Goal: Check status: Check status

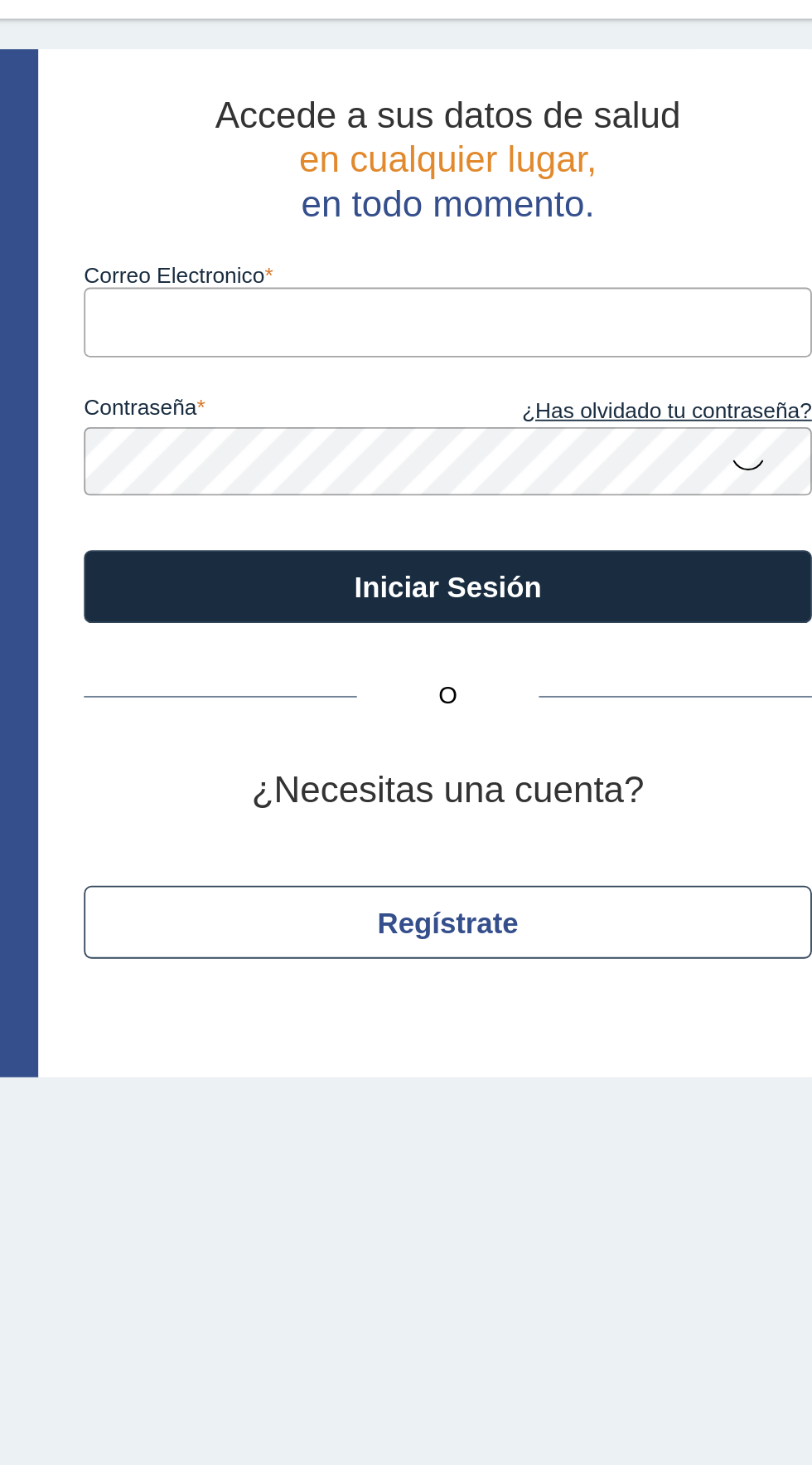
type input "[EMAIL_ADDRESS][DOMAIN_NAME]"
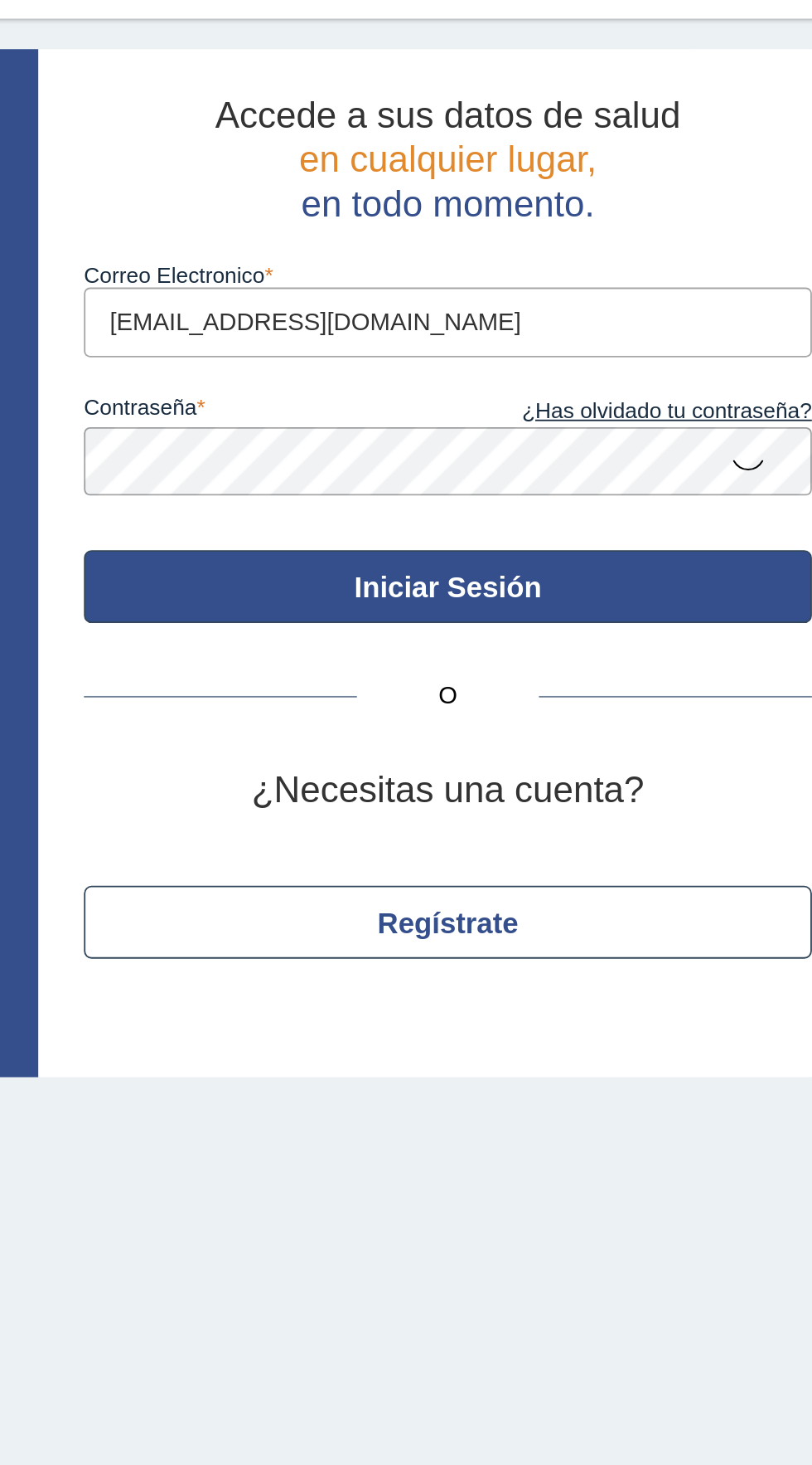
click at [630, 359] on button "Iniciar Sesión" at bounding box center [554, 360] width 397 height 39
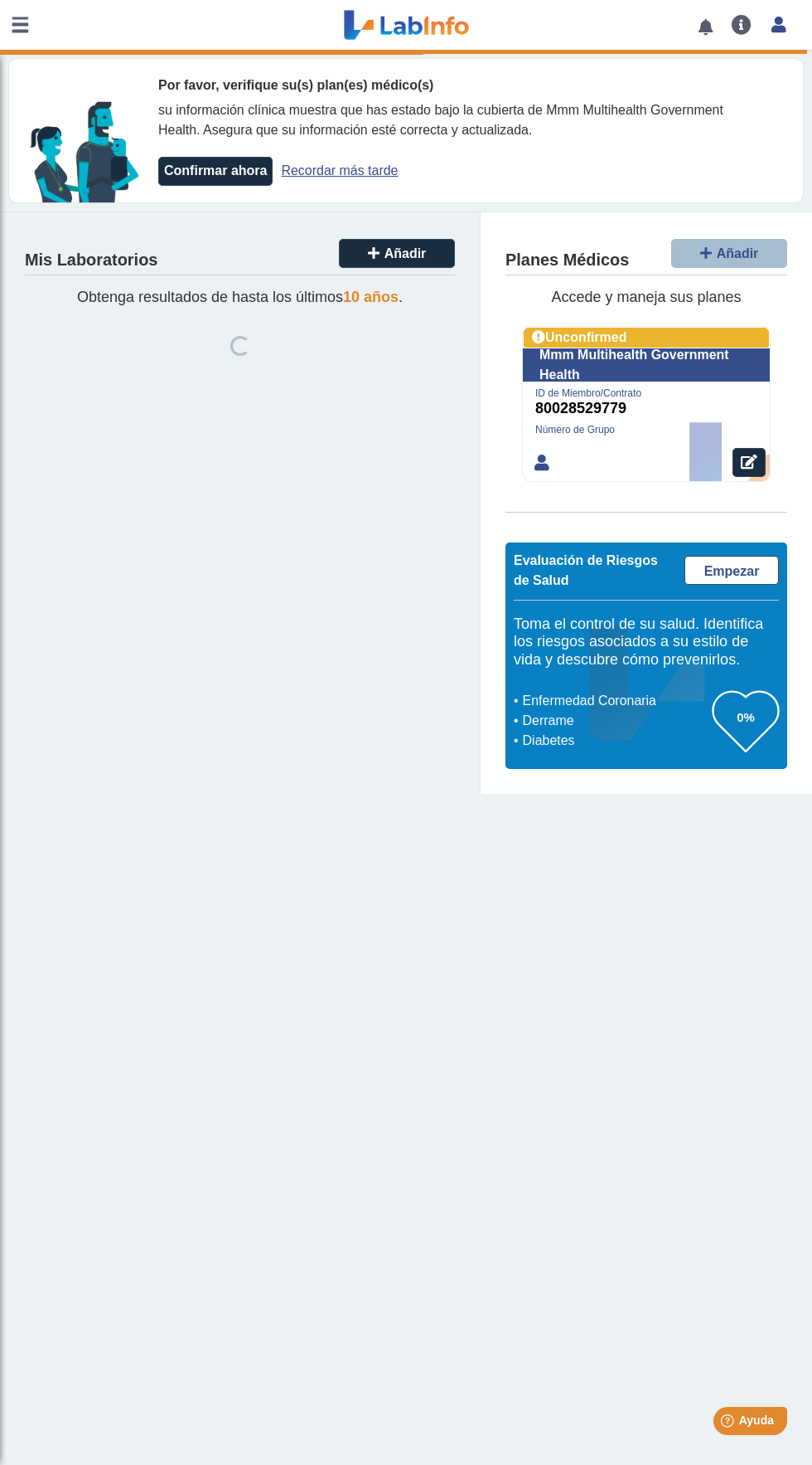
click at [19, 25] on link at bounding box center [20, 24] width 39 height 49
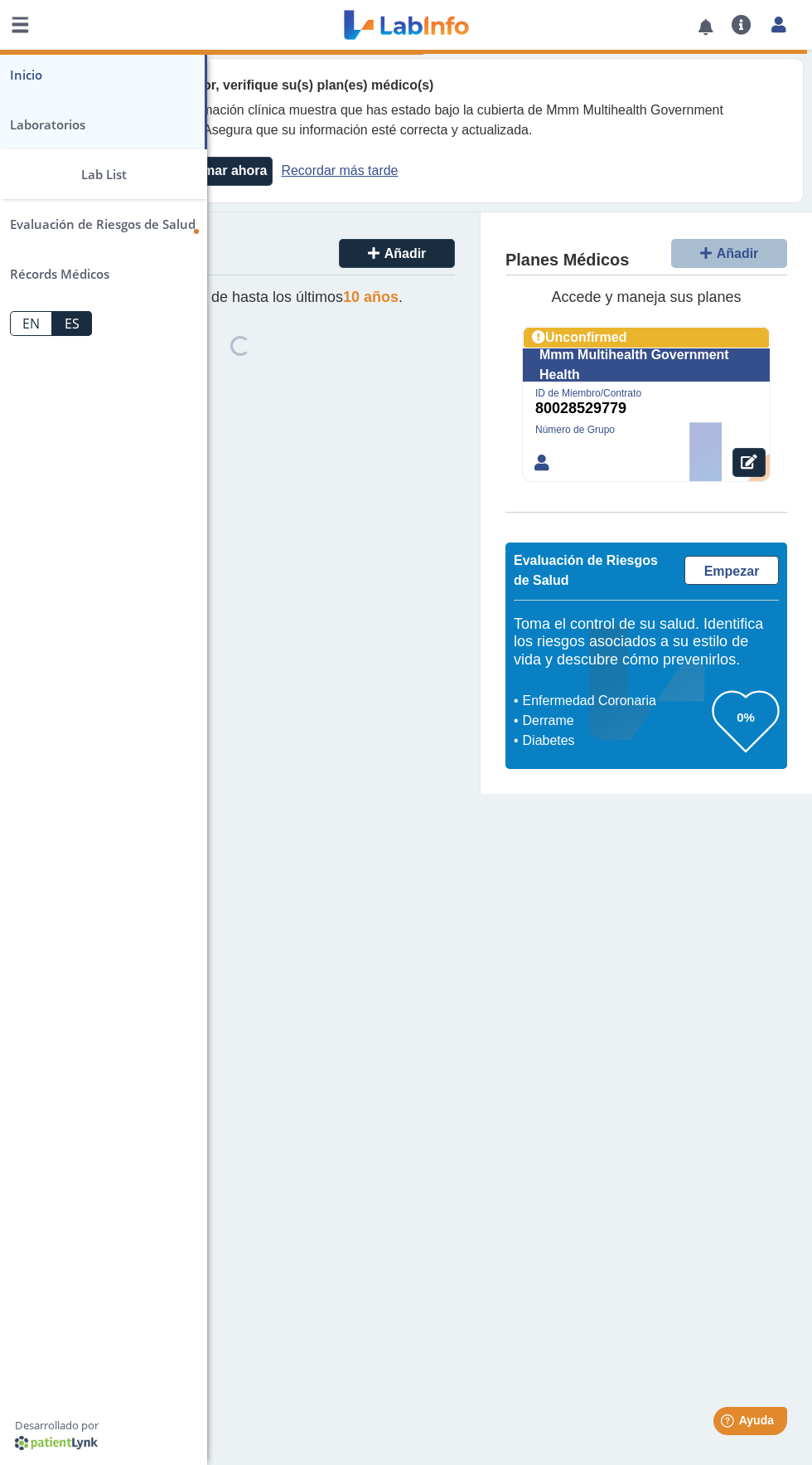
click at [51, 124] on link "Laboratorios" at bounding box center [103, 124] width 207 height 49
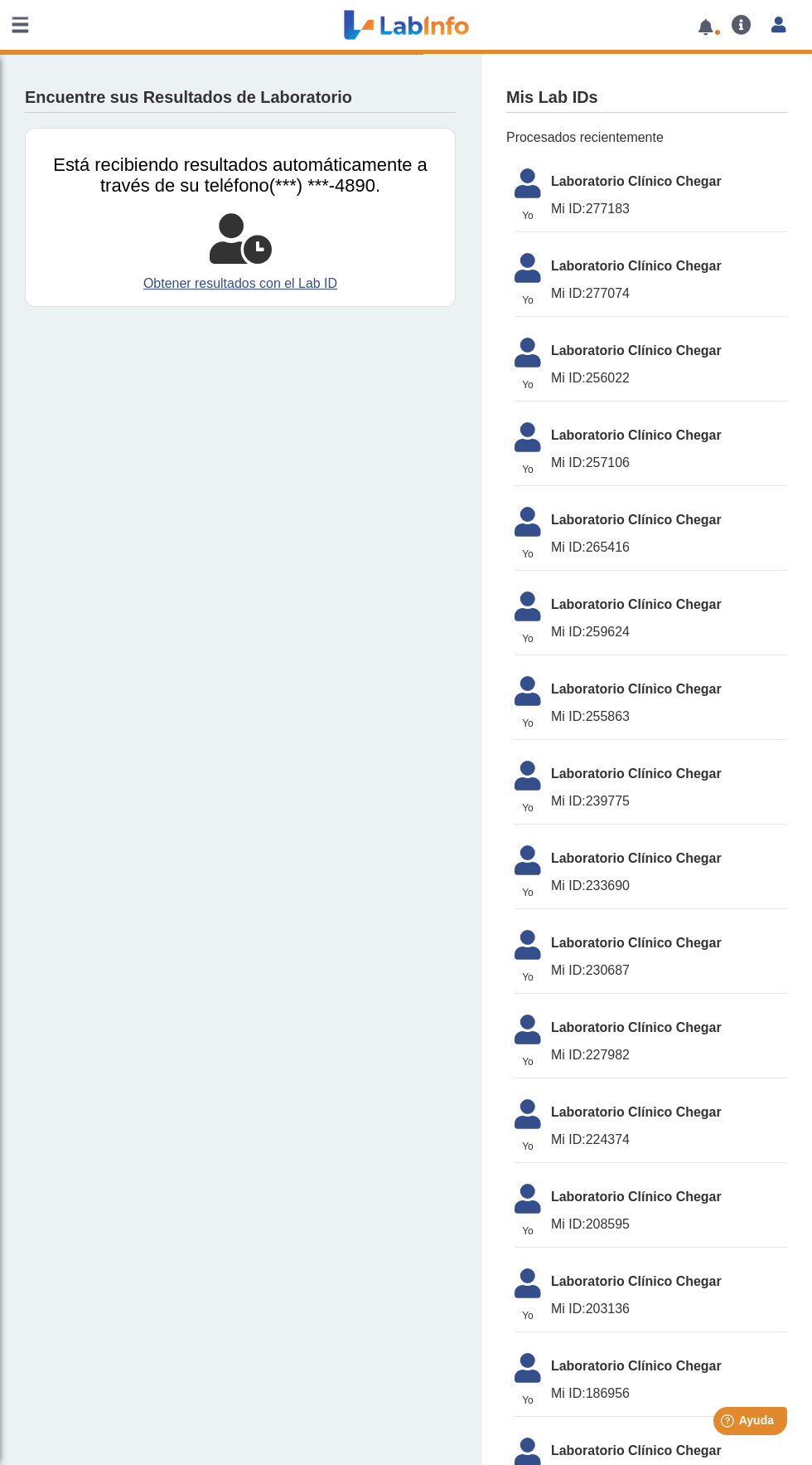
click at [702, 206] on span "Mi ID: 277183" at bounding box center [668, 209] width 236 height 20
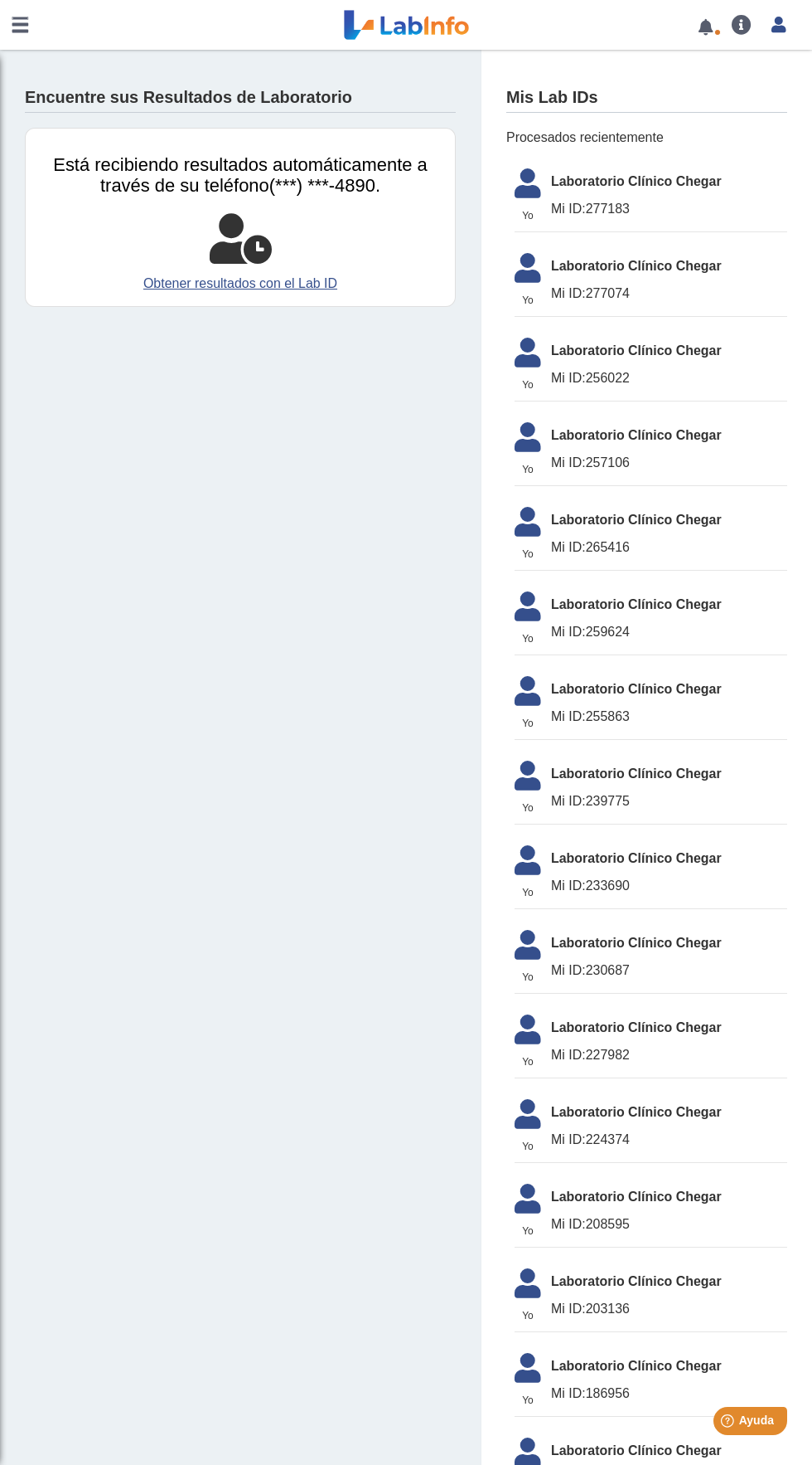
click at [671, 179] on span "Laboratorio Clínico Chegar" at bounding box center [668, 181] width 236 height 20
click at [601, 193] on li "Yo Yo Laboratorio Clínico Chegar Mi ID: 277183" at bounding box center [651, 196] width 273 height 72
click at [20, 25] on link at bounding box center [20, 24] width 39 height 49
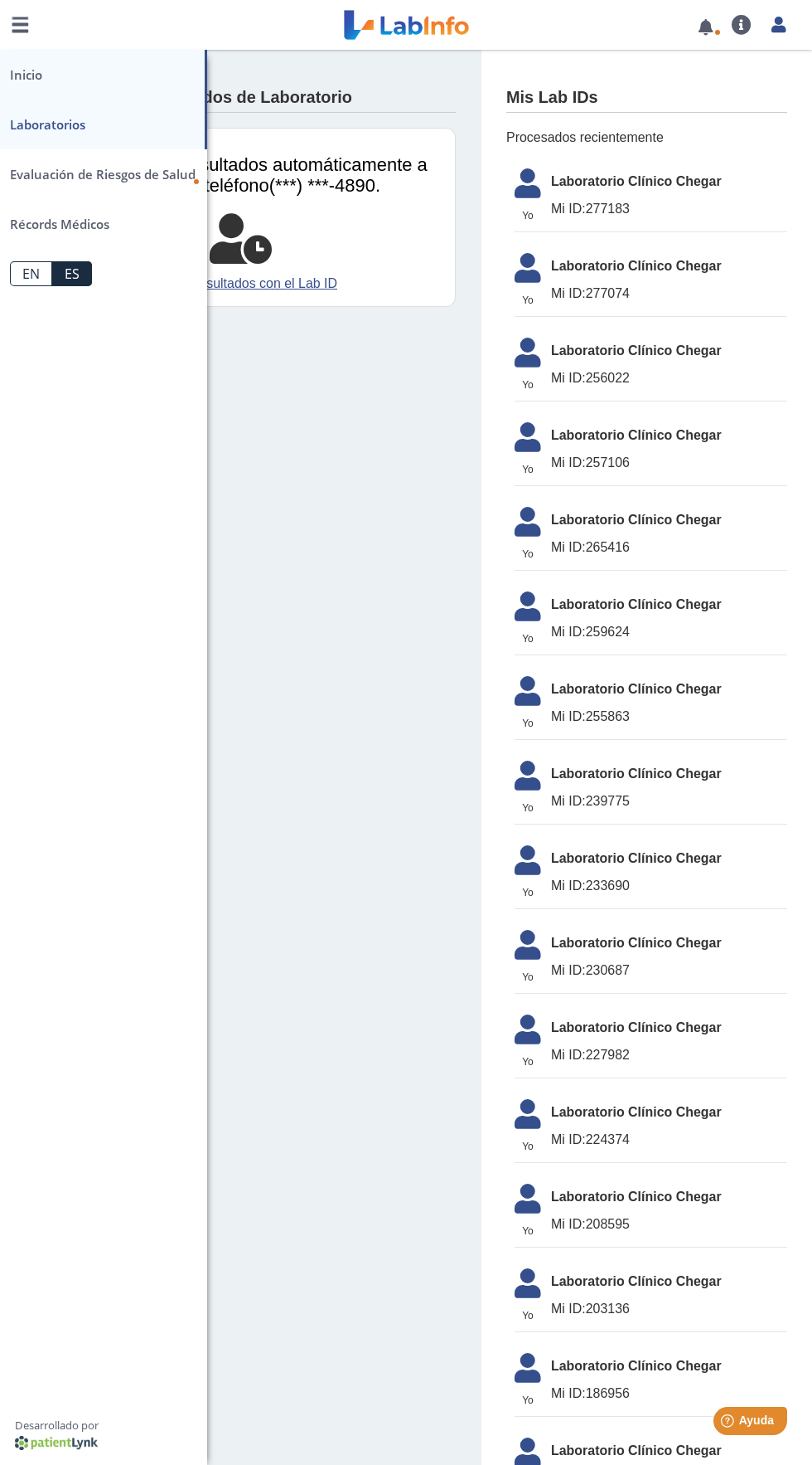
click at [142, 86] on link "Inicio" at bounding box center [103, 74] width 207 height 49
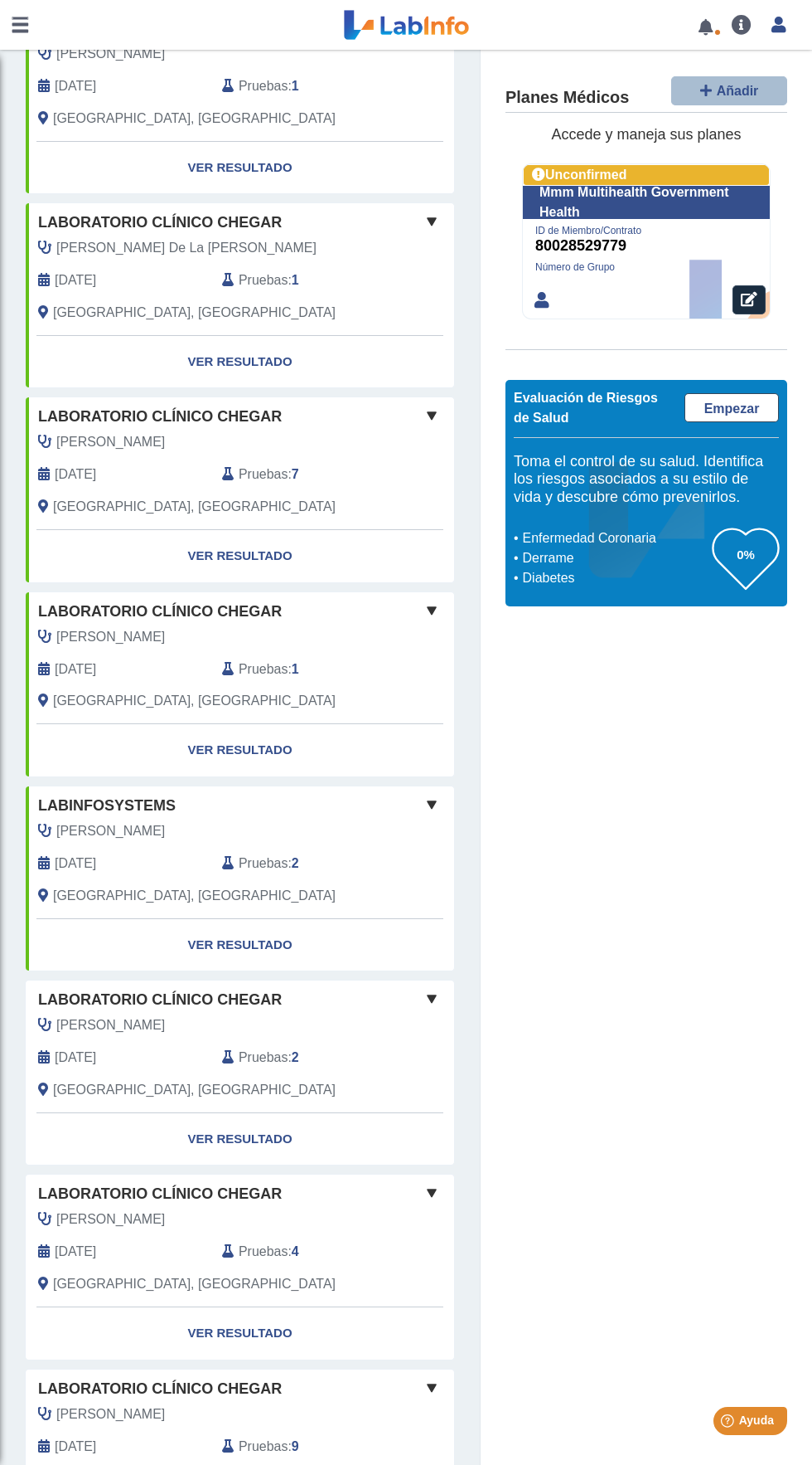
scroll to position [787, 0]
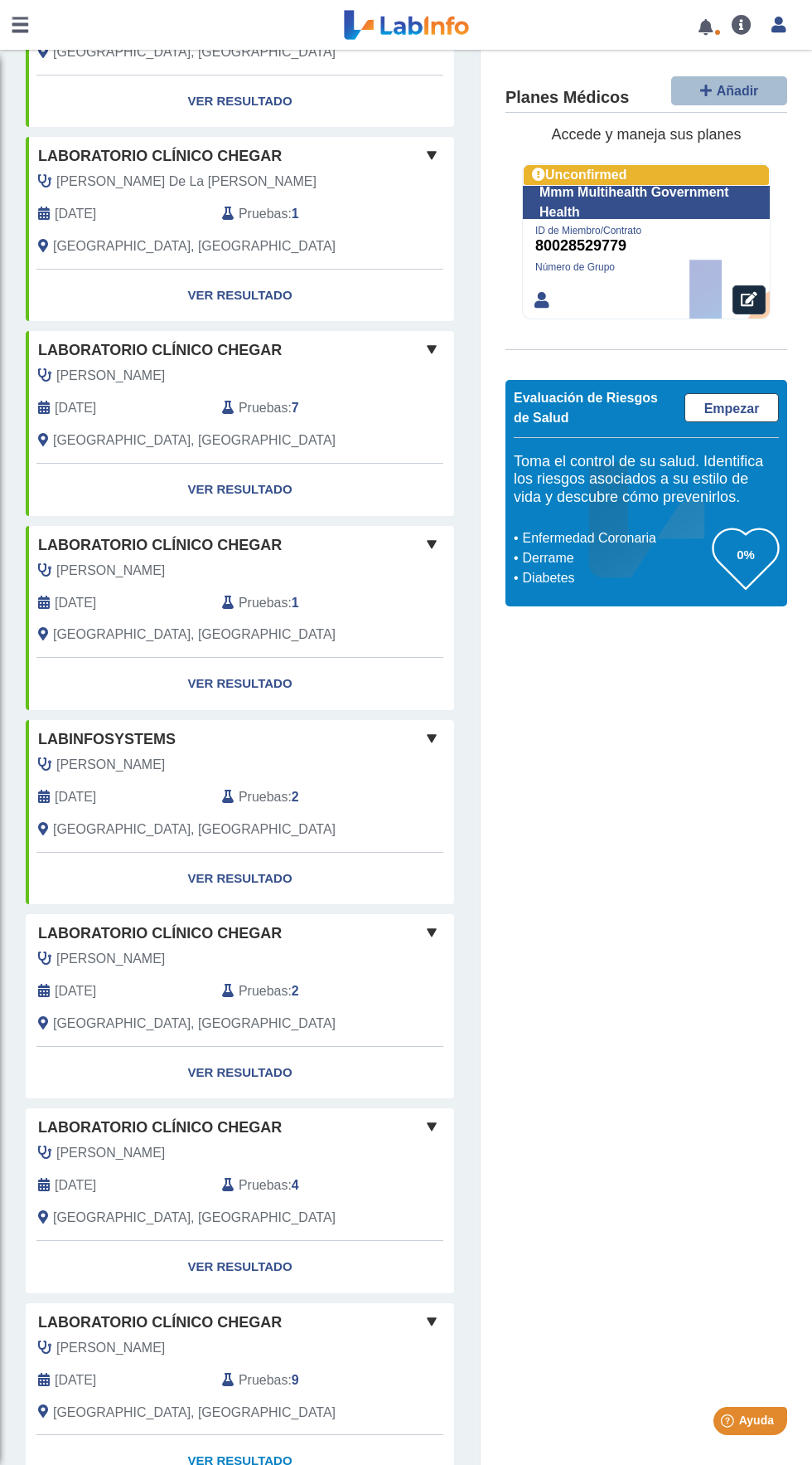
click at [343, 1444] on link "Ver Resultado" at bounding box center [240, 1461] width 429 height 52
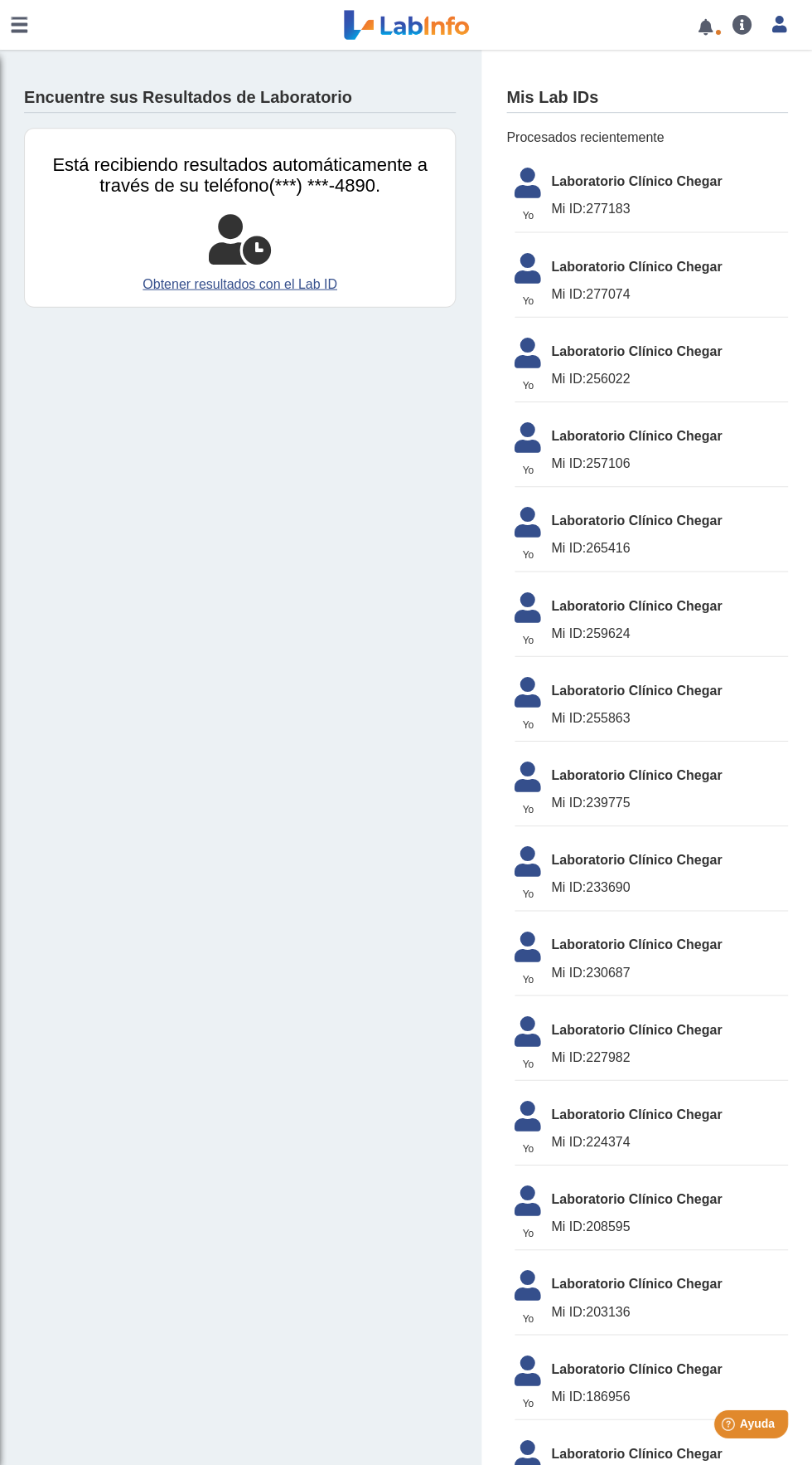
click at [584, 203] on span "Mi ID: 277183" at bounding box center [668, 209] width 236 height 20
click at [22, 24] on link at bounding box center [20, 24] width 39 height 49
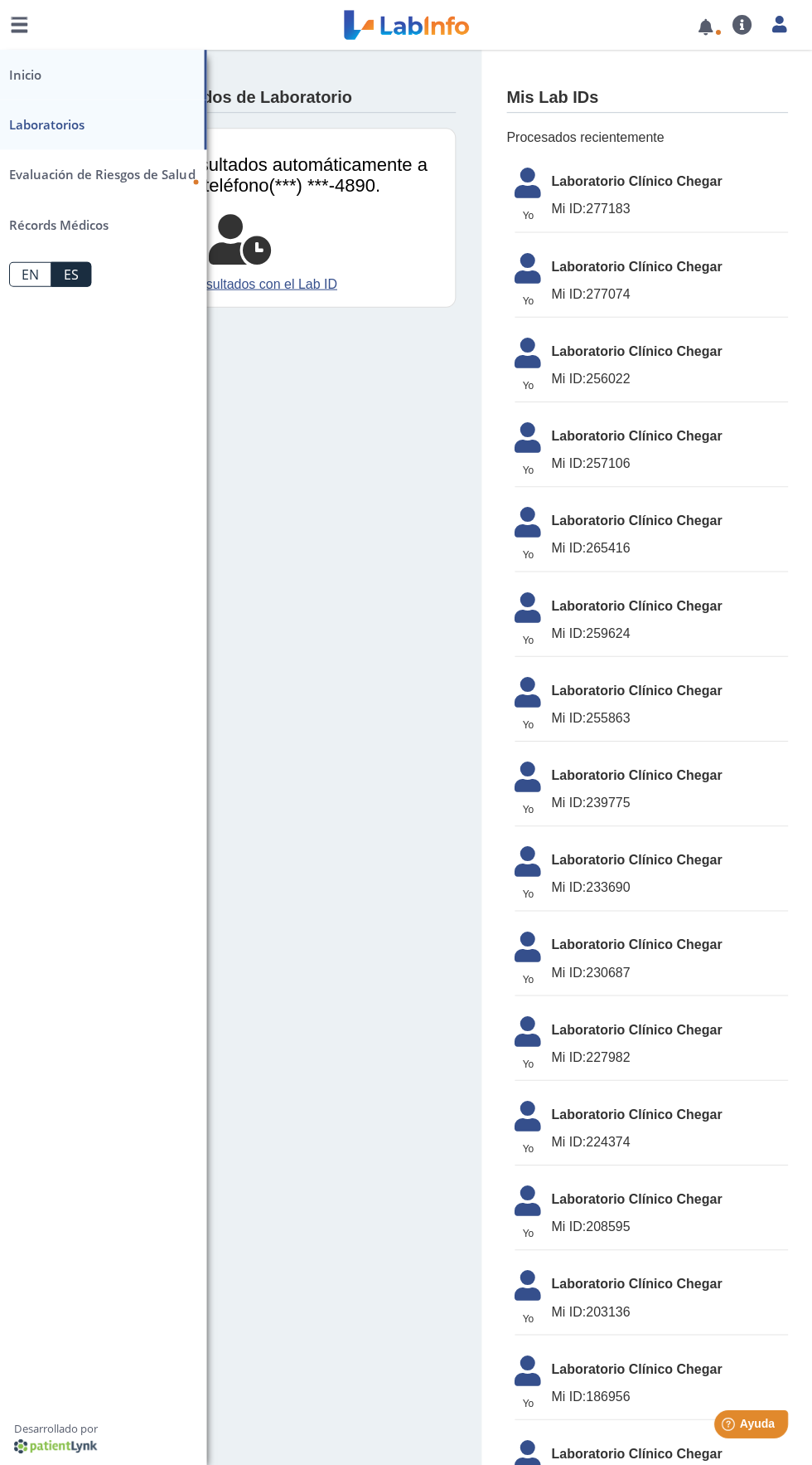
click at [26, 74] on link "Inicio" at bounding box center [103, 74] width 207 height 49
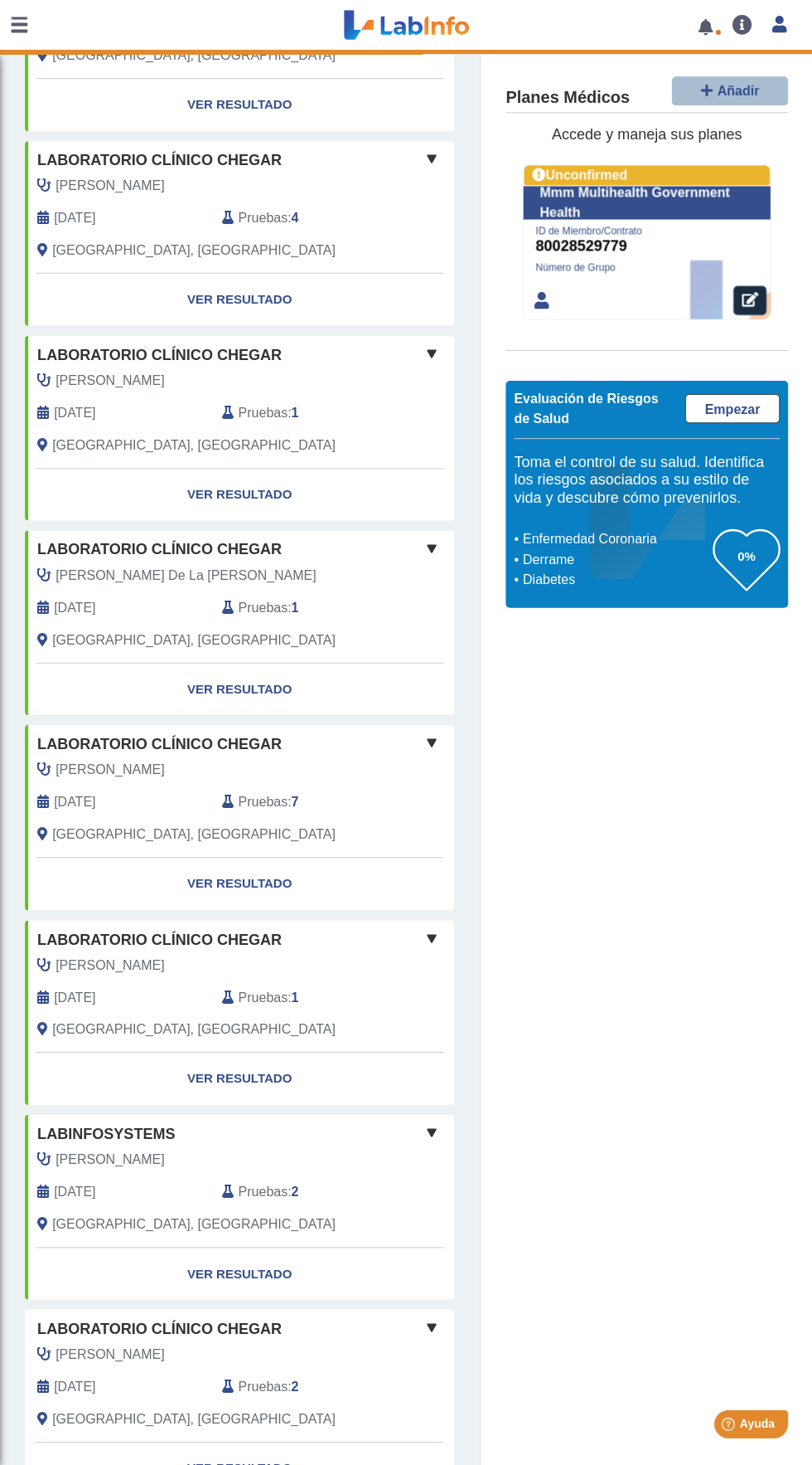
scroll to position [787, 0]
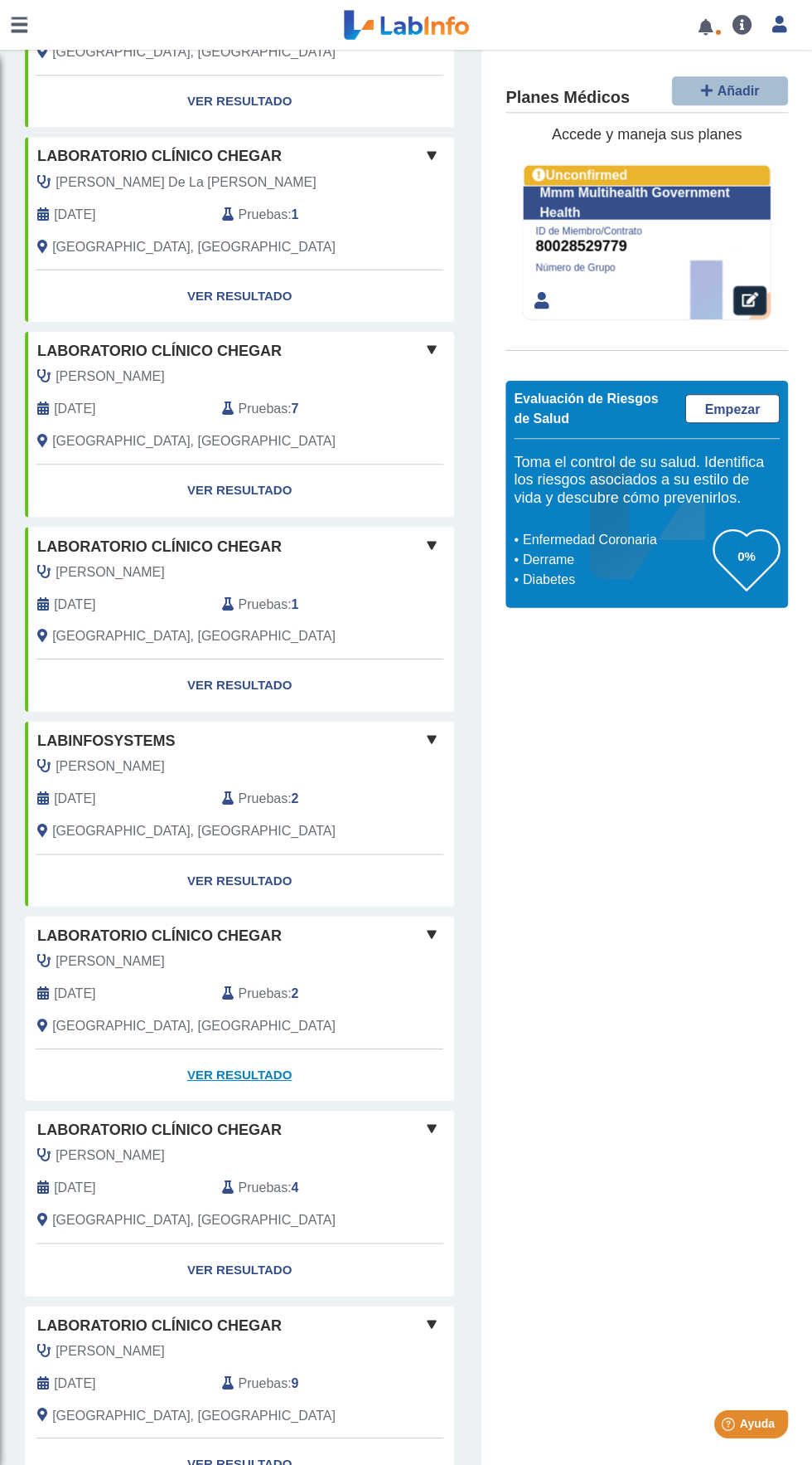
click at [350, 1048] on link "Ver Resultado" at bounding box center [240, 1073] width 429 height 52
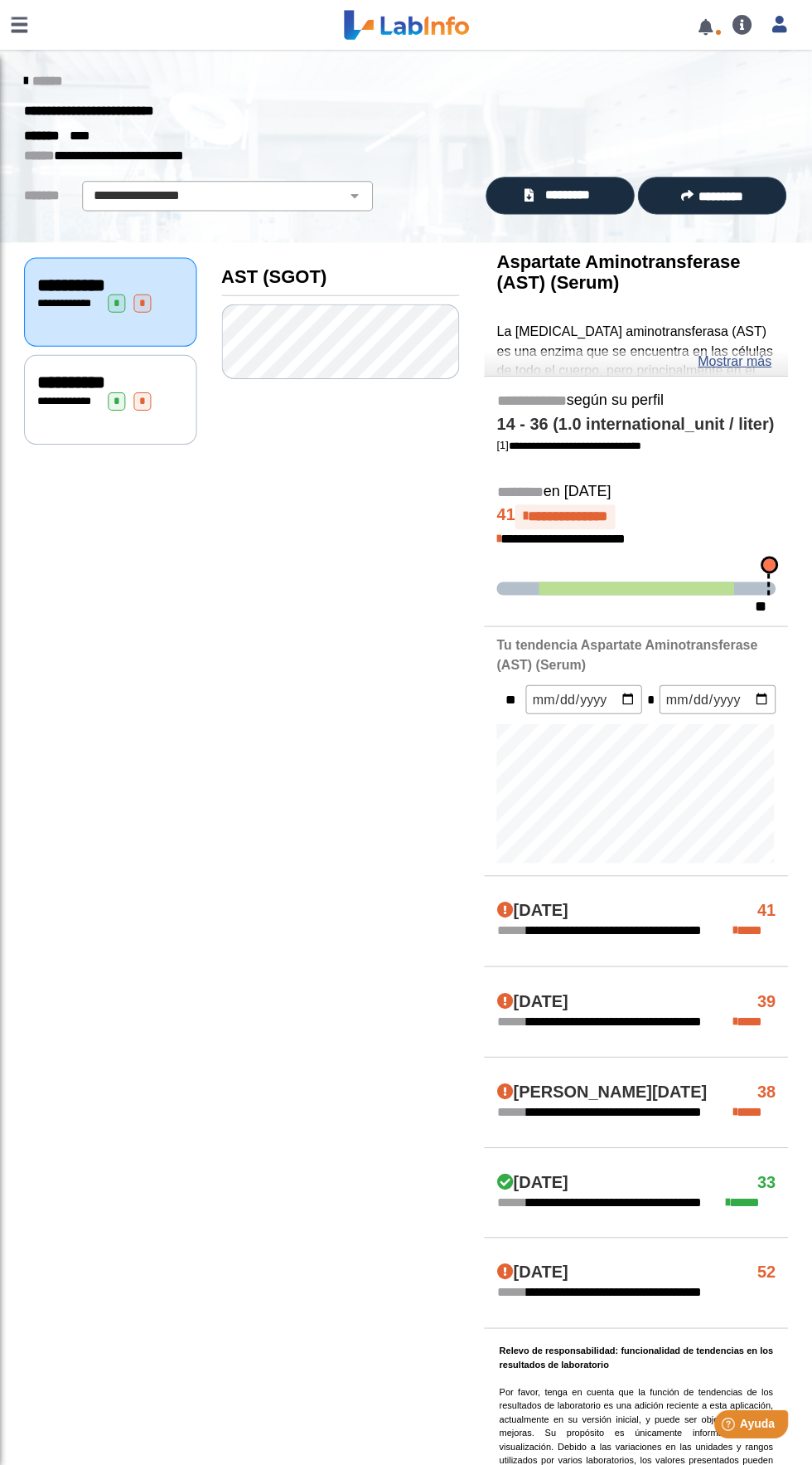
click at [92, 407] on div "**********" at bounding box center [111, 398] width 172 height 89
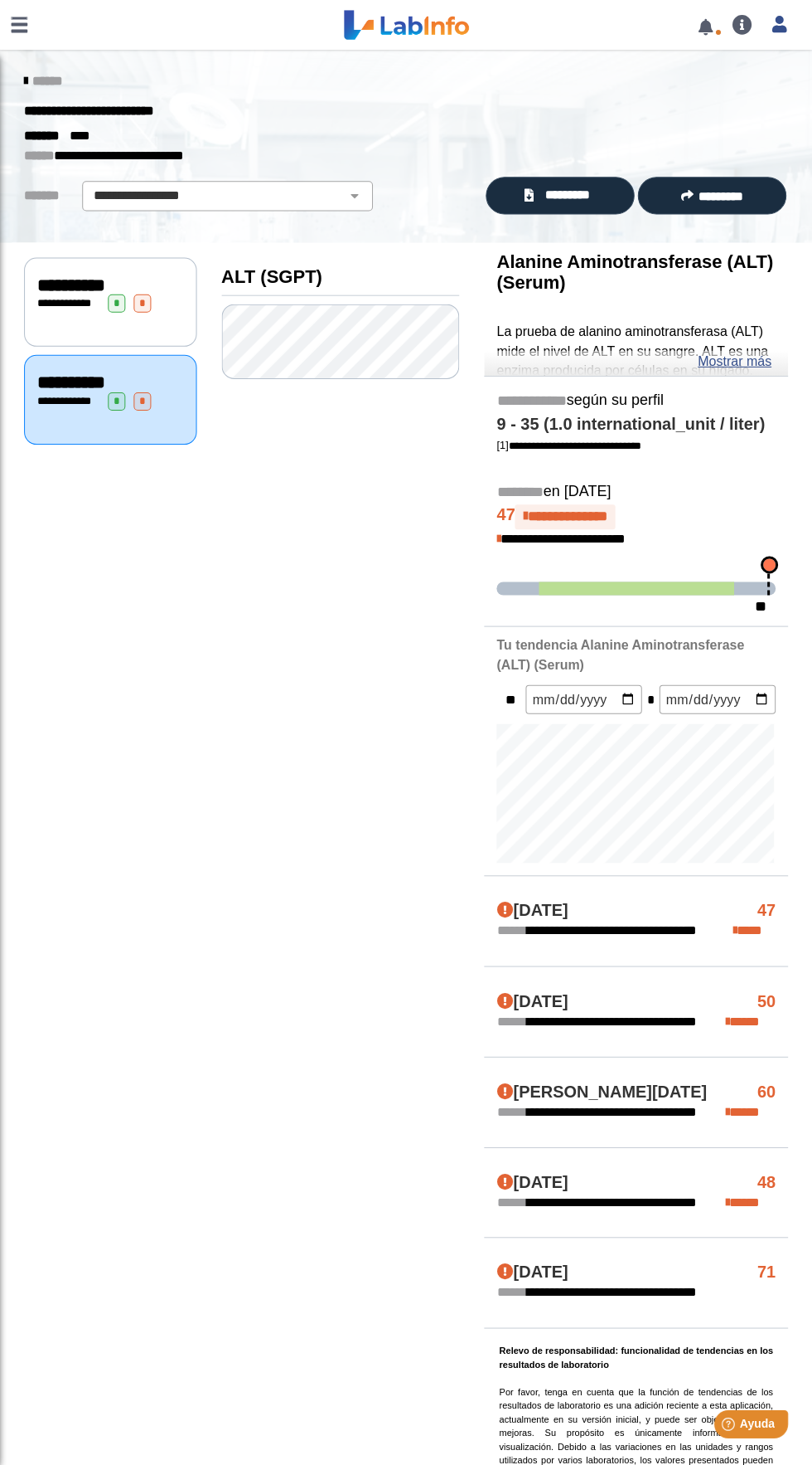
click at [20, 34] on link at bounding box center [20, 24] width 39 height 49
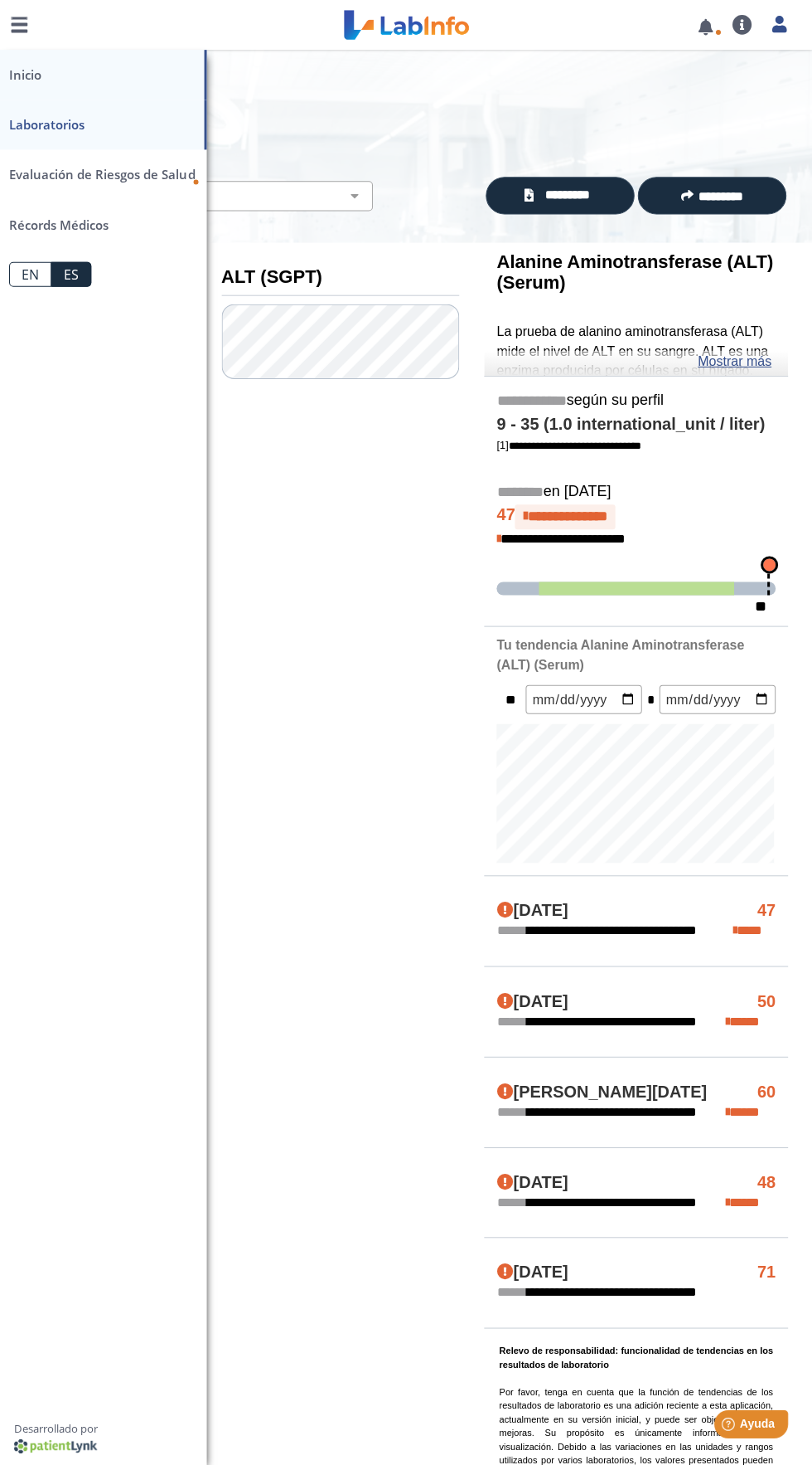
click at [135, 75] on link "Inicio" at bounding box center [103, 74] width 207 height 49
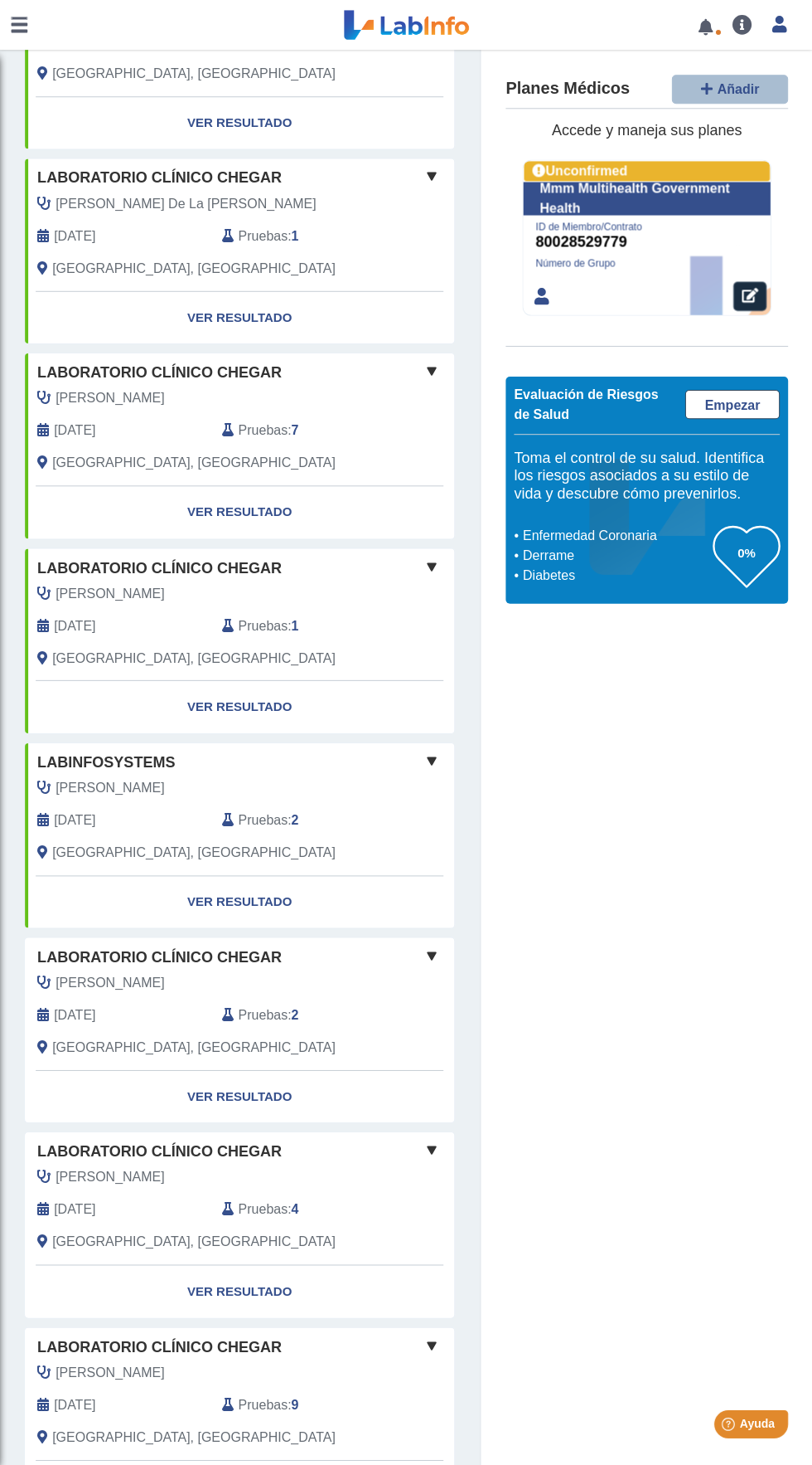
scroll to position [783, 0]
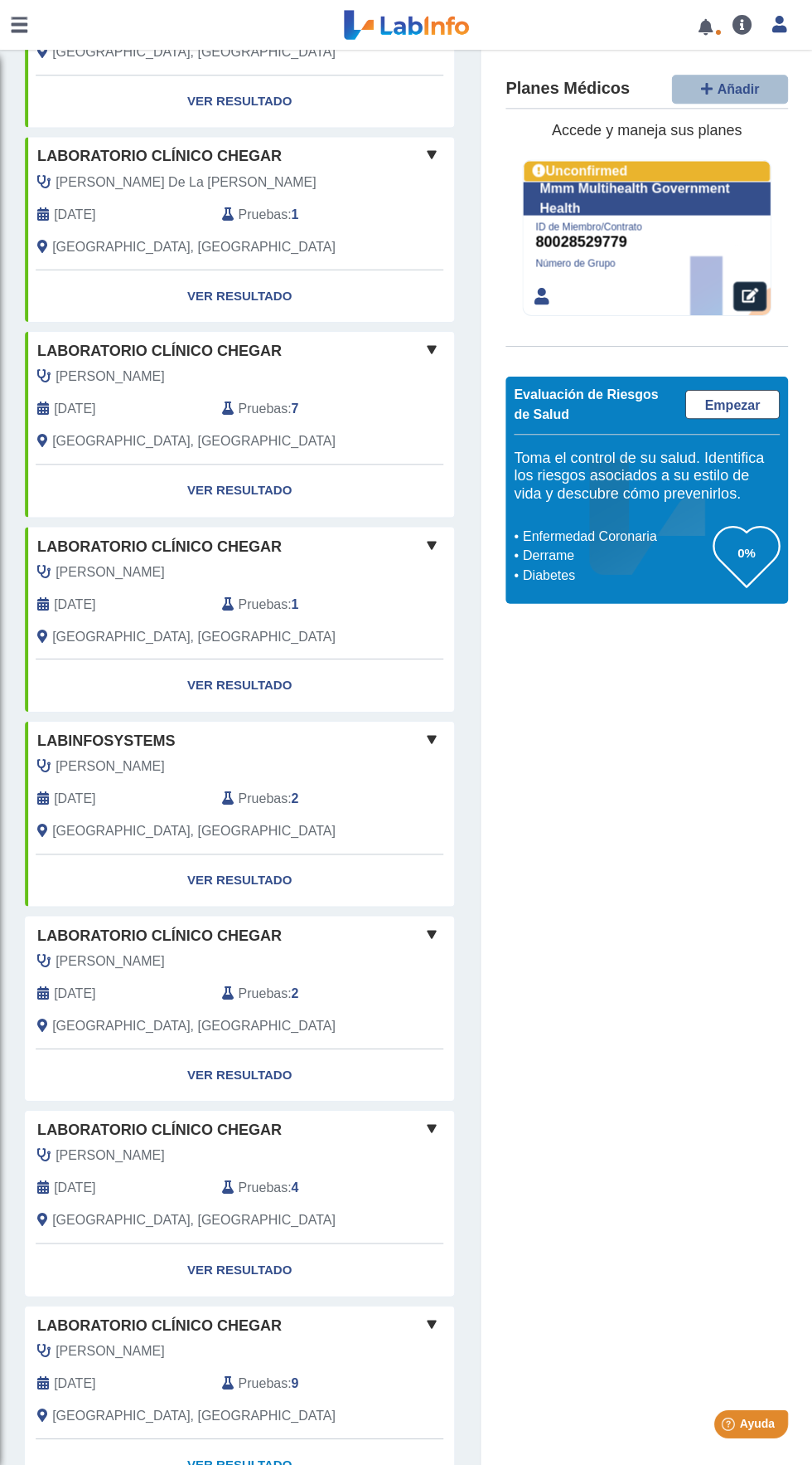
click at [329, 1448] on link "Ver Resultado" at bounding box center [240, 1461] width 429 height 52
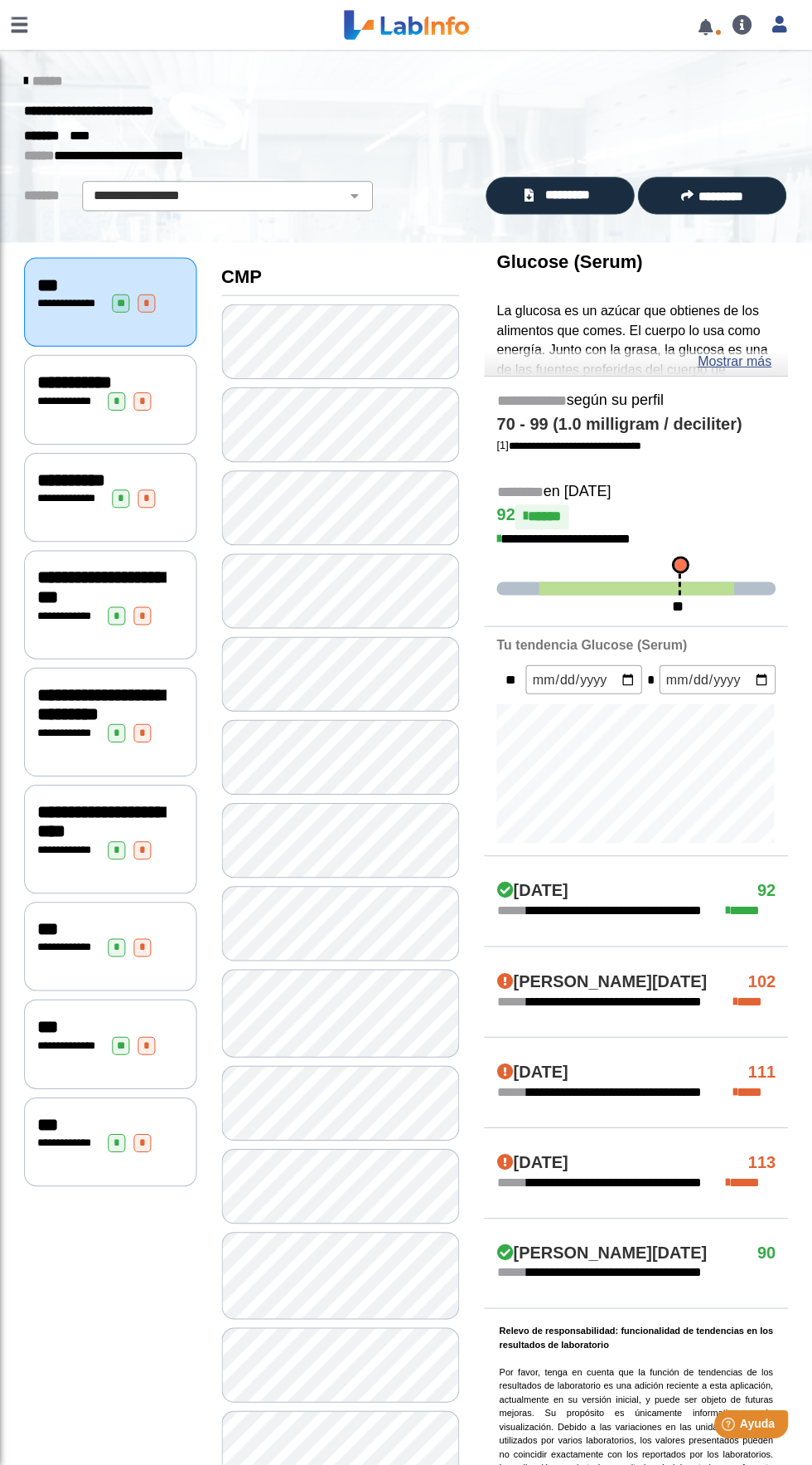
click at [29, 17] on link at bounding box center [20, 24] width 39 height 49
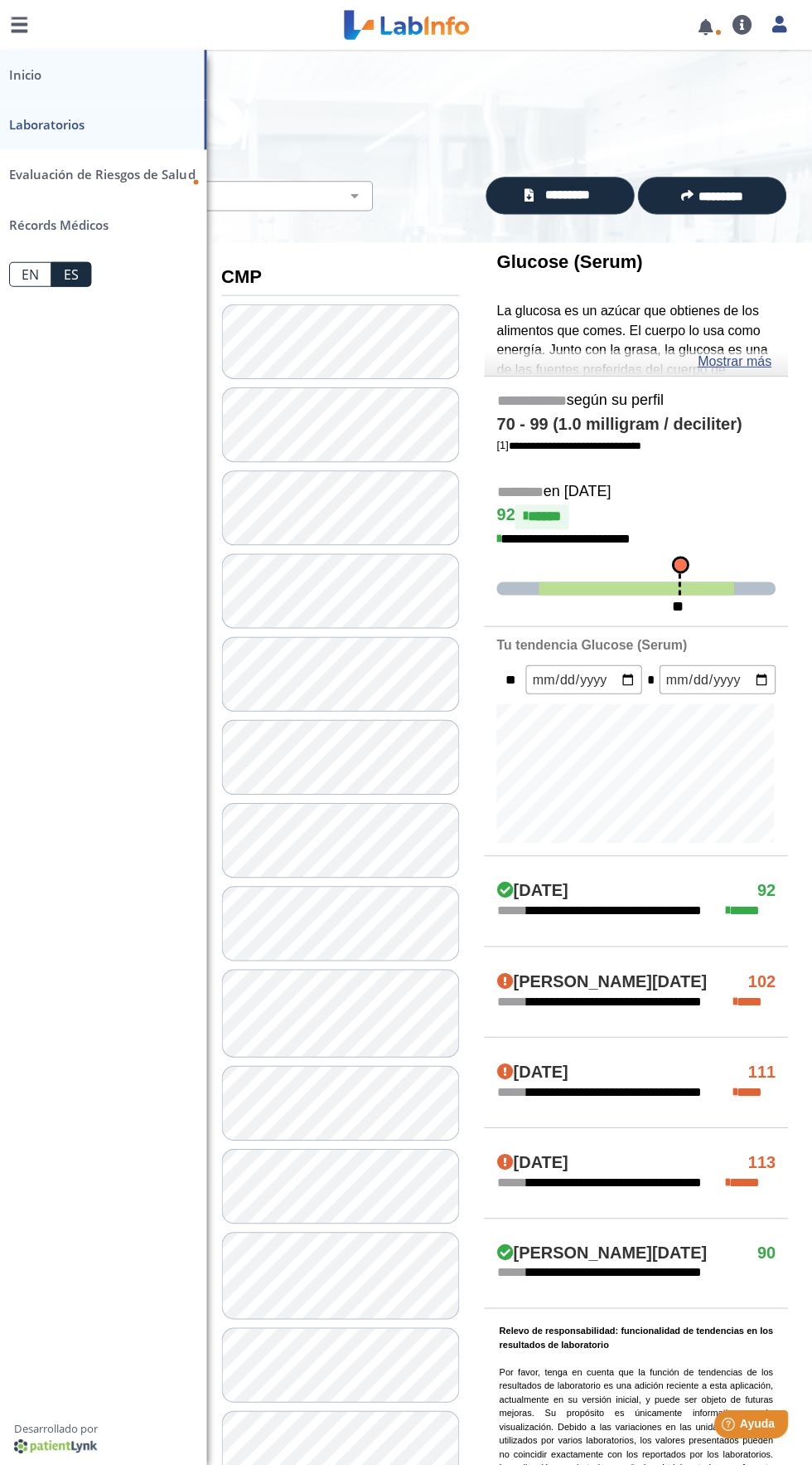
click at [155, 73] on link "Inicio" at bounding box center [103, 74] width 207 height 49
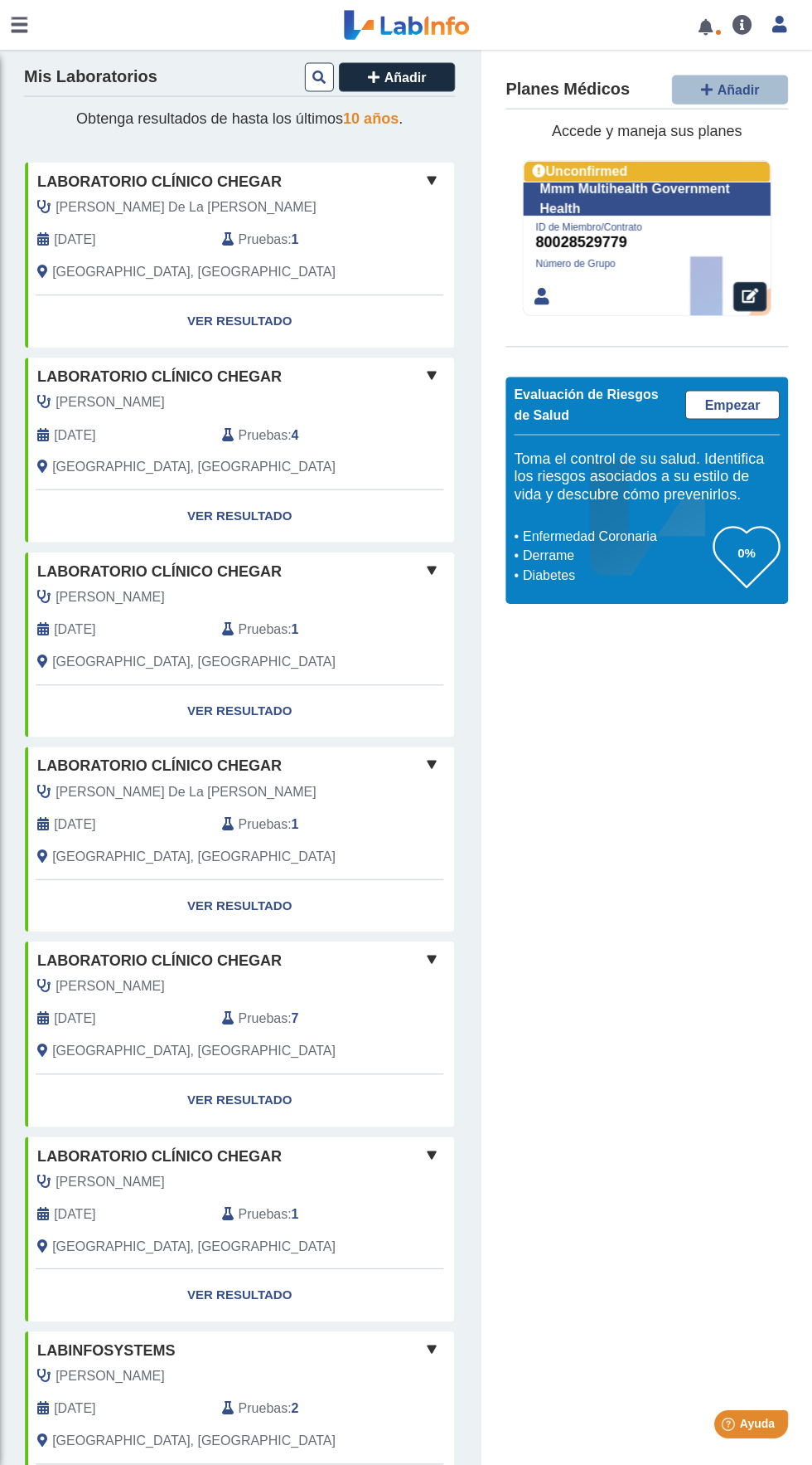
scroll to position [172, 0]
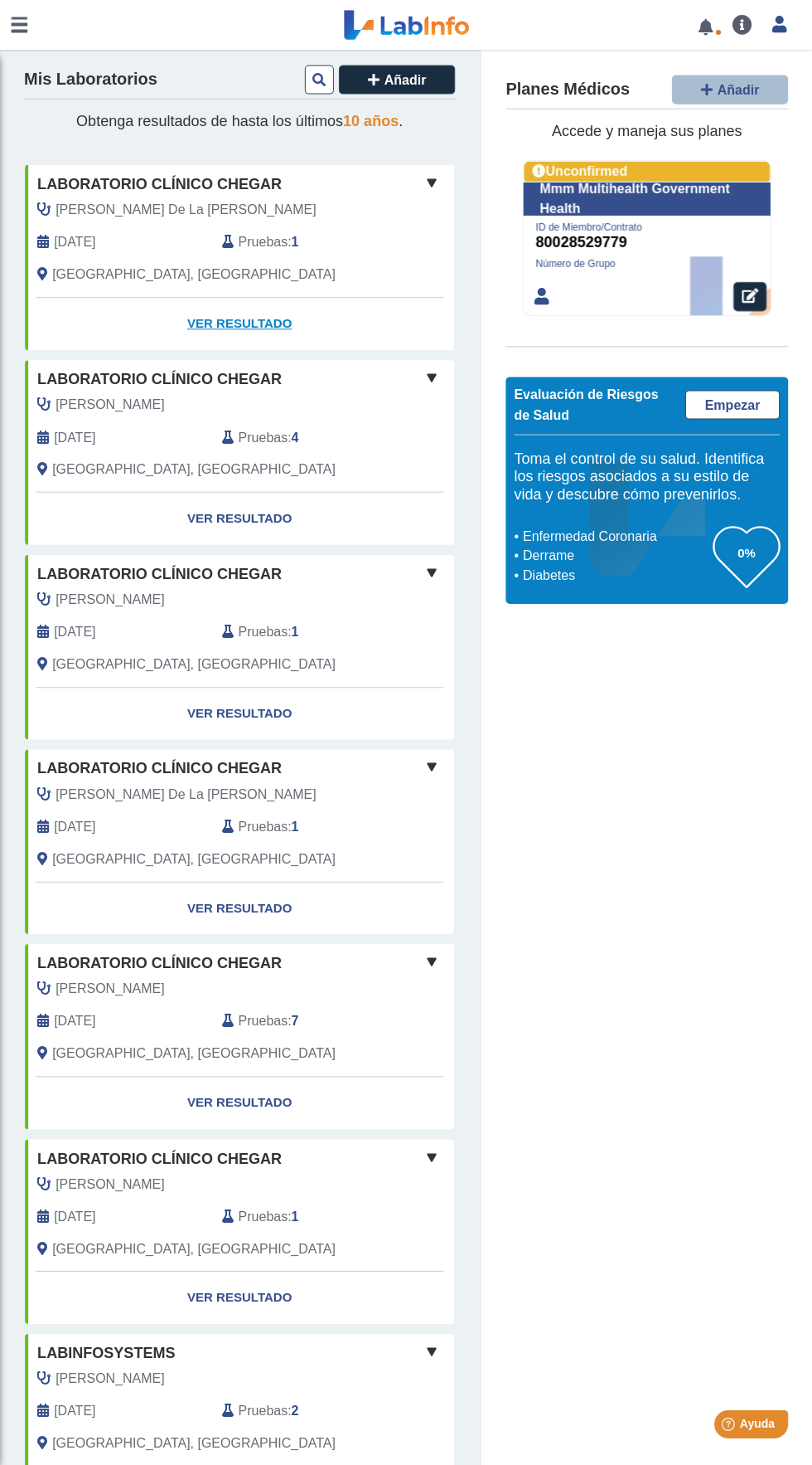
click at [292, 331] on link "Ver Resultado" at bounding box center [240, 323] width 429 height 52
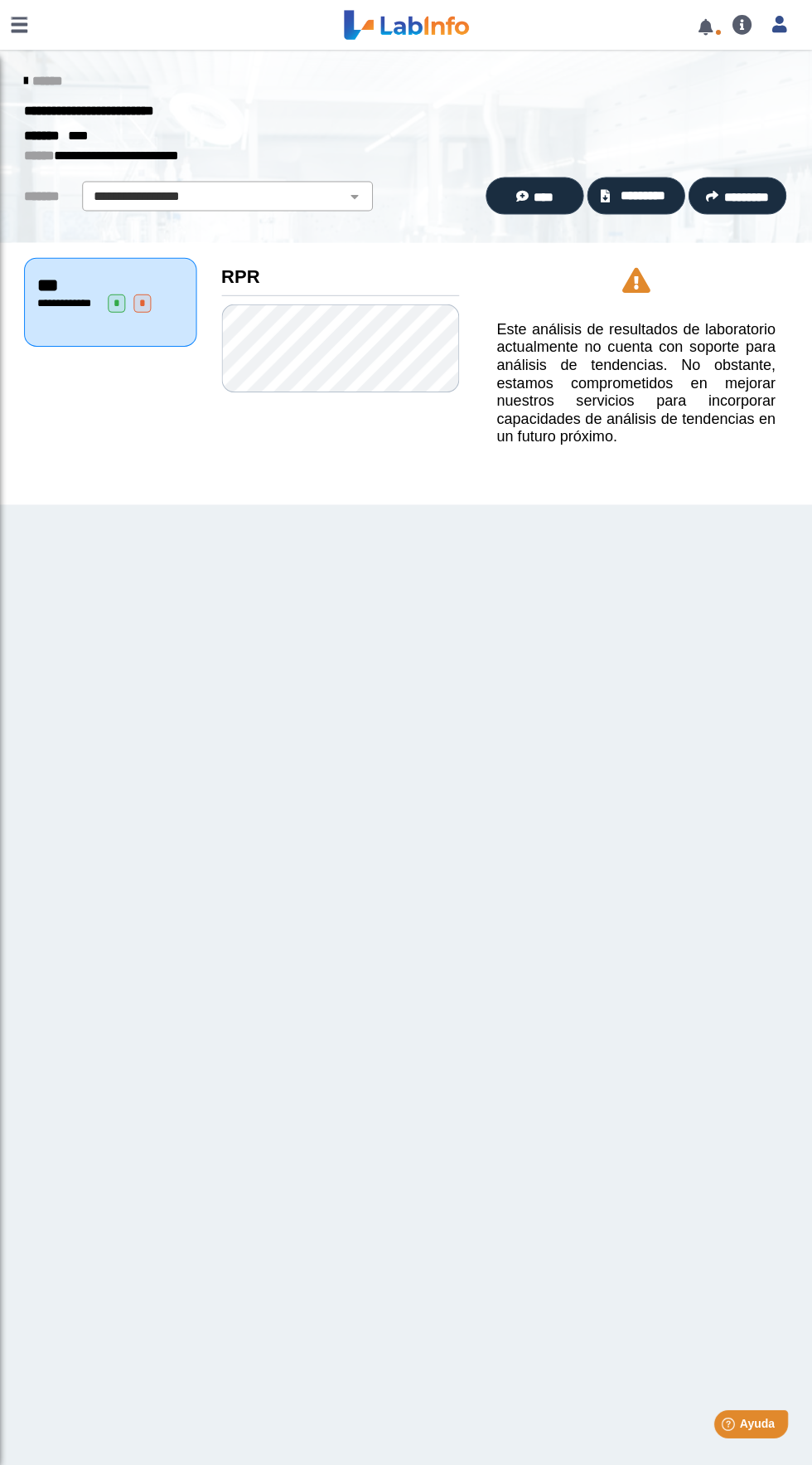
click at [23, 31] on link at bounding box center [20, 24] width 39 height 49
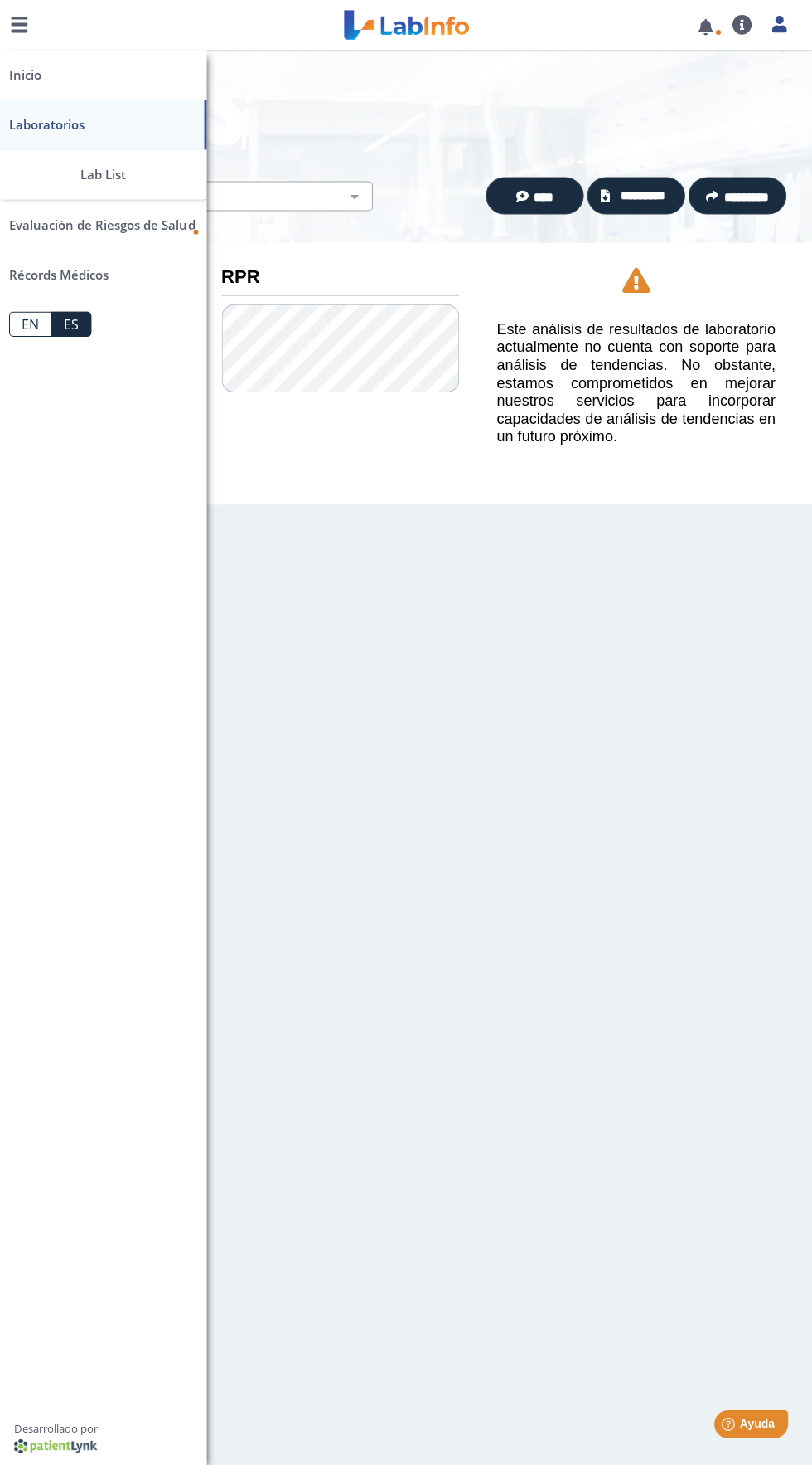
click at [146, 129] on link "Laboratorios" at bounding box center [103, 124] width 207 height 49
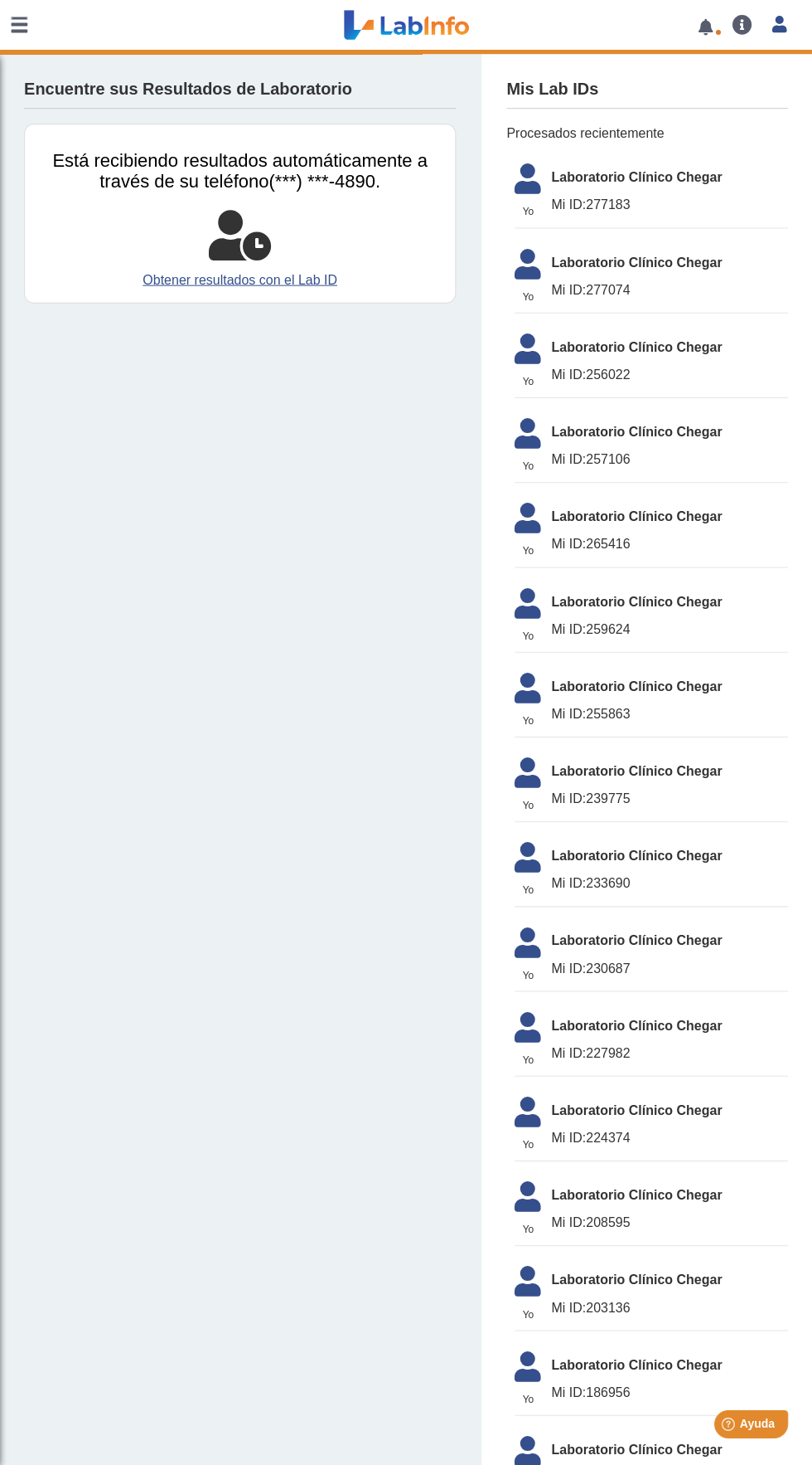
click at [32, 30] on link at bounding box center [20, 24] width 39 height 49
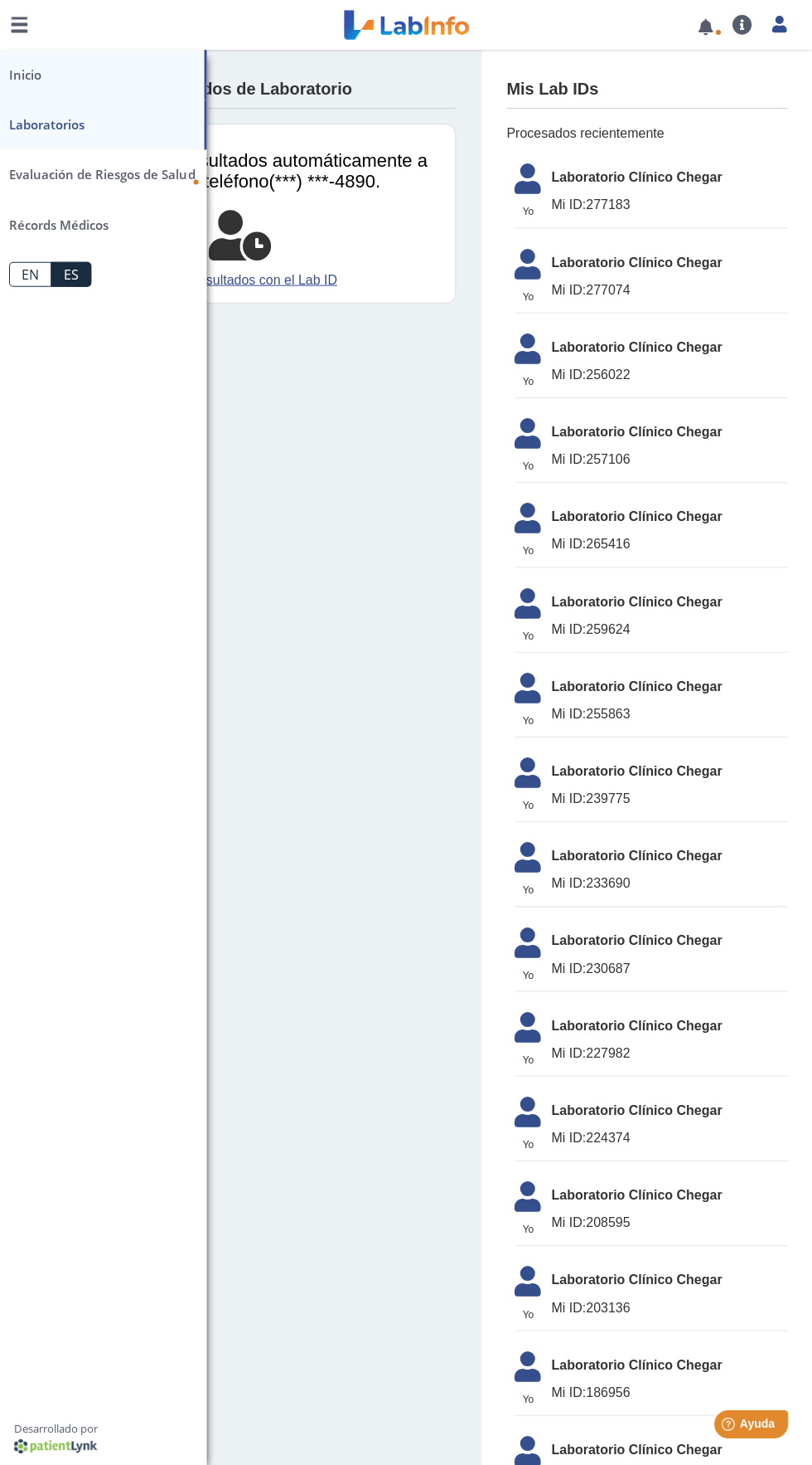
click at [112, 77] on link "Inicio" at bounding box center [103, 74] width 207 height 49
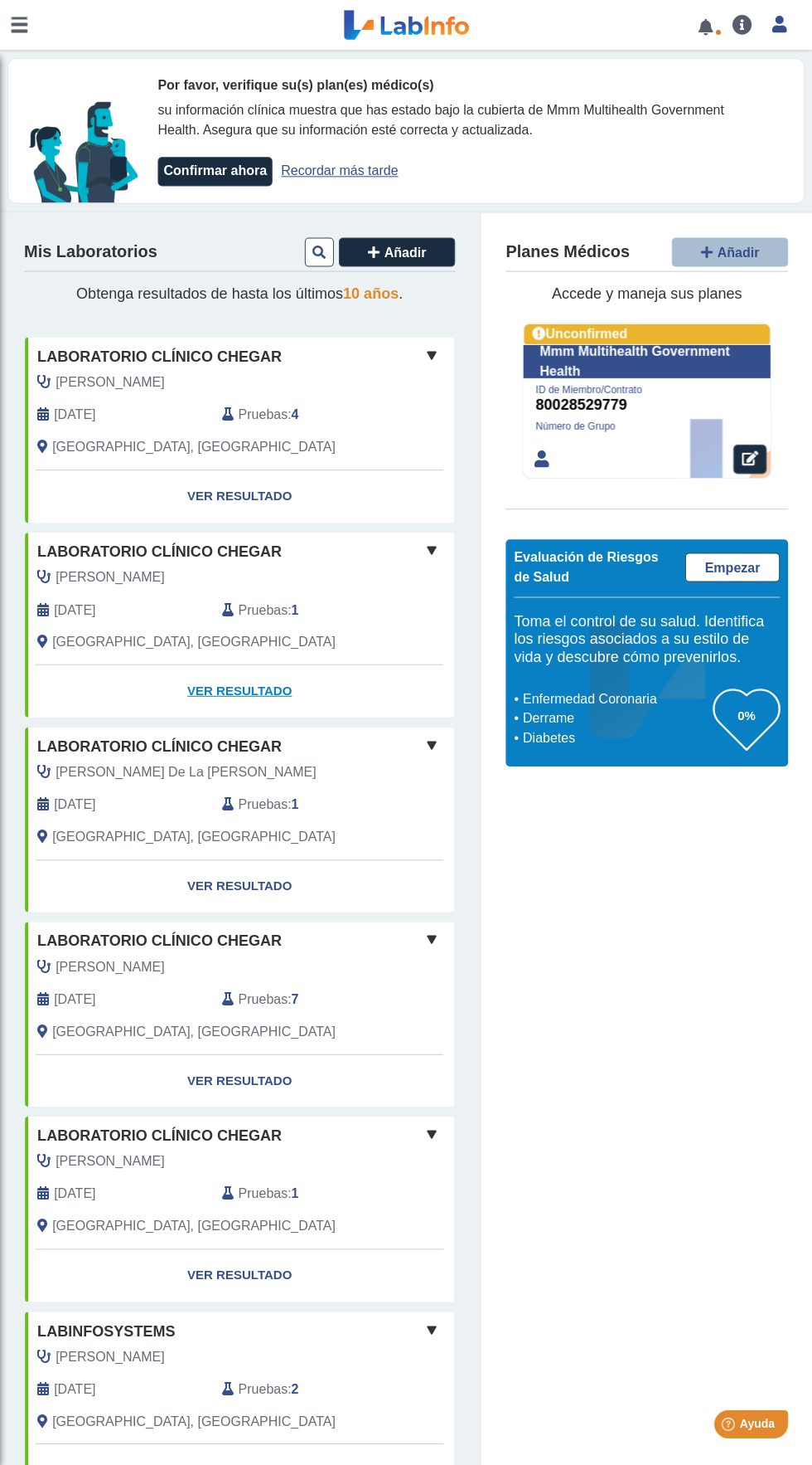
click at [314, 687] on link "Ver Resultado" at bounding box center [240, 689] width 429 height 52
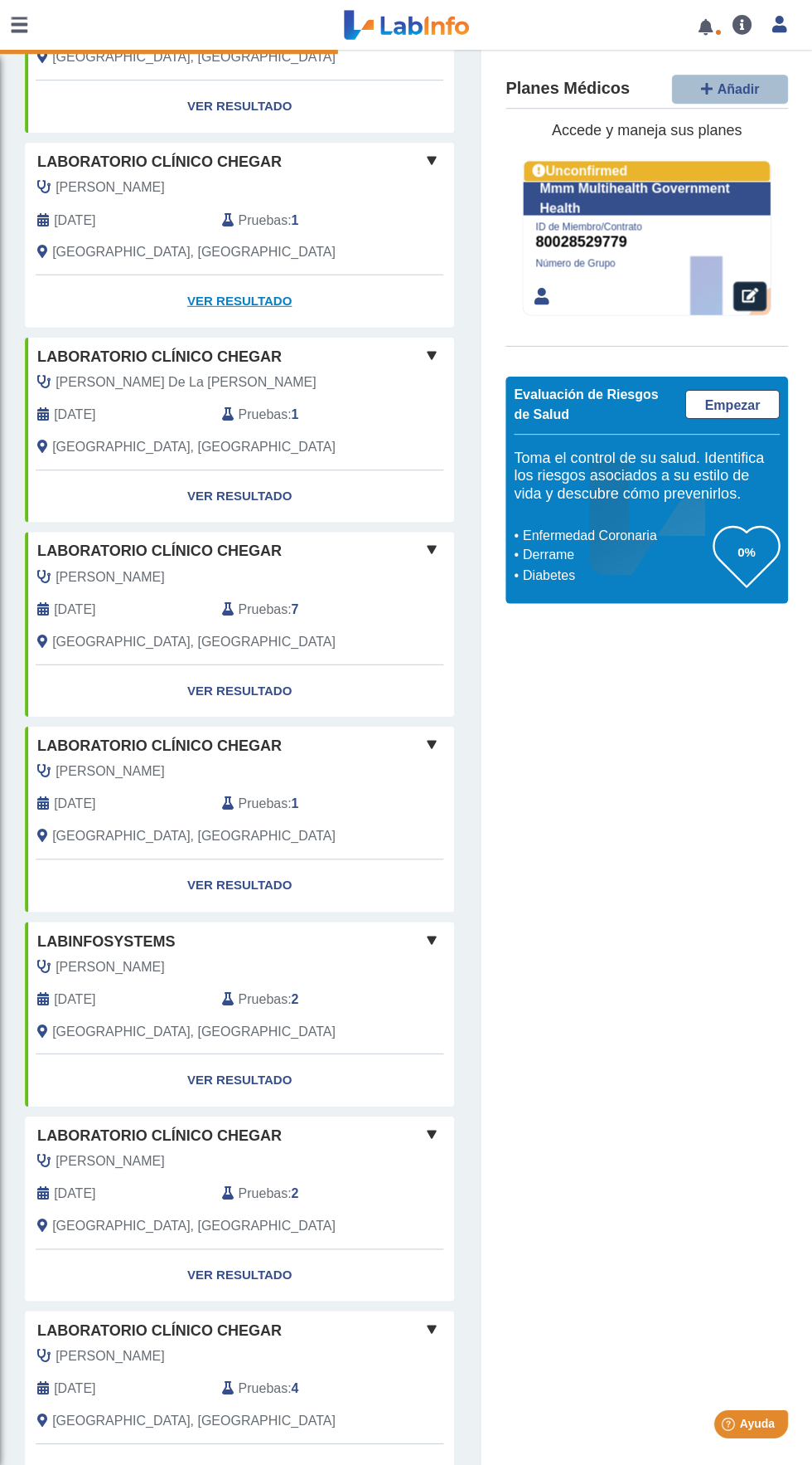
scroll to position [388, 0]
click at [297, 687] on link "Ver Resultado" at bounding box center [240, 690] width 429 height 52
click at [296, 678] on link "Ver Resultado" at bounding box center [240, 690] width 429 height 52
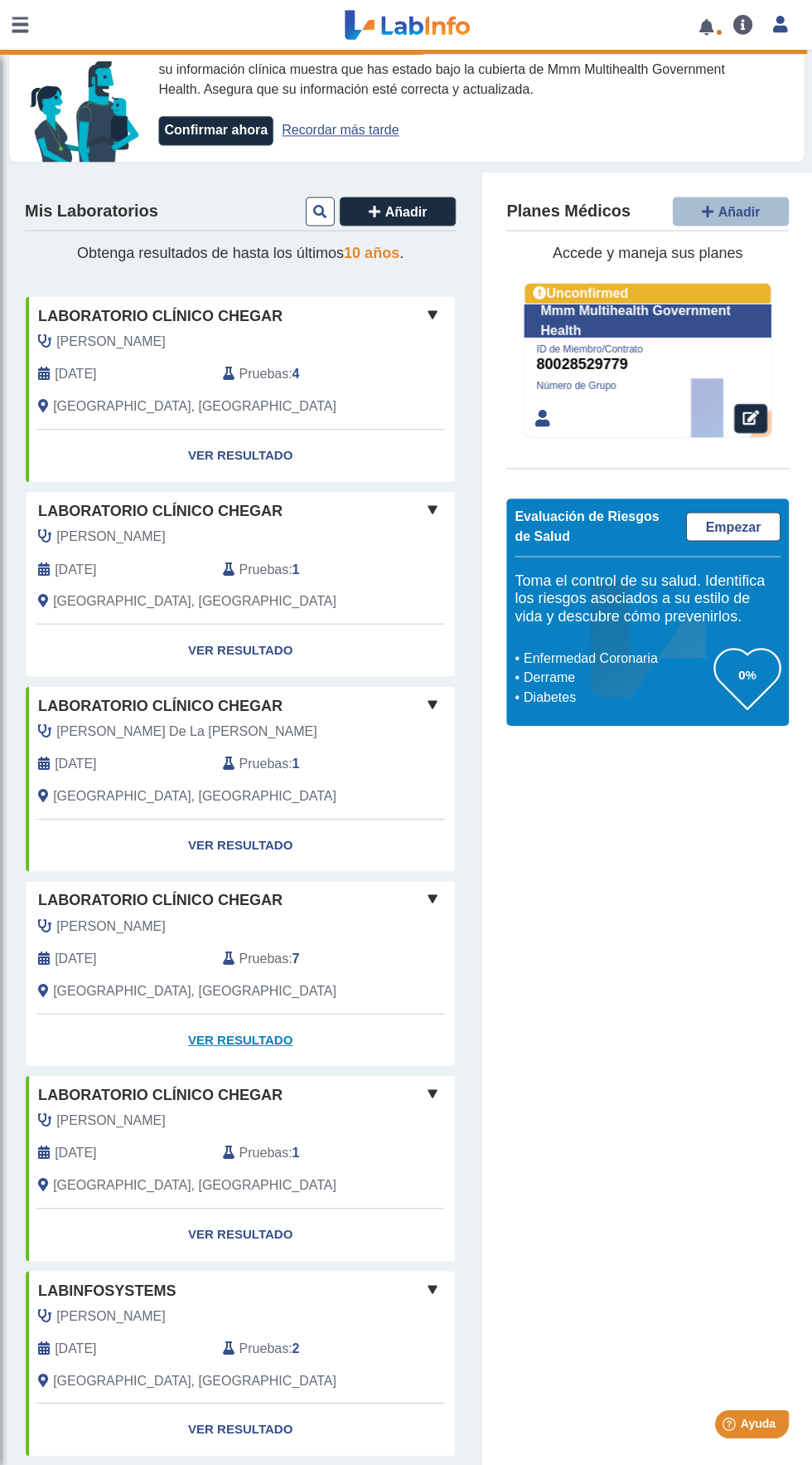
scroll to position [0, 0]
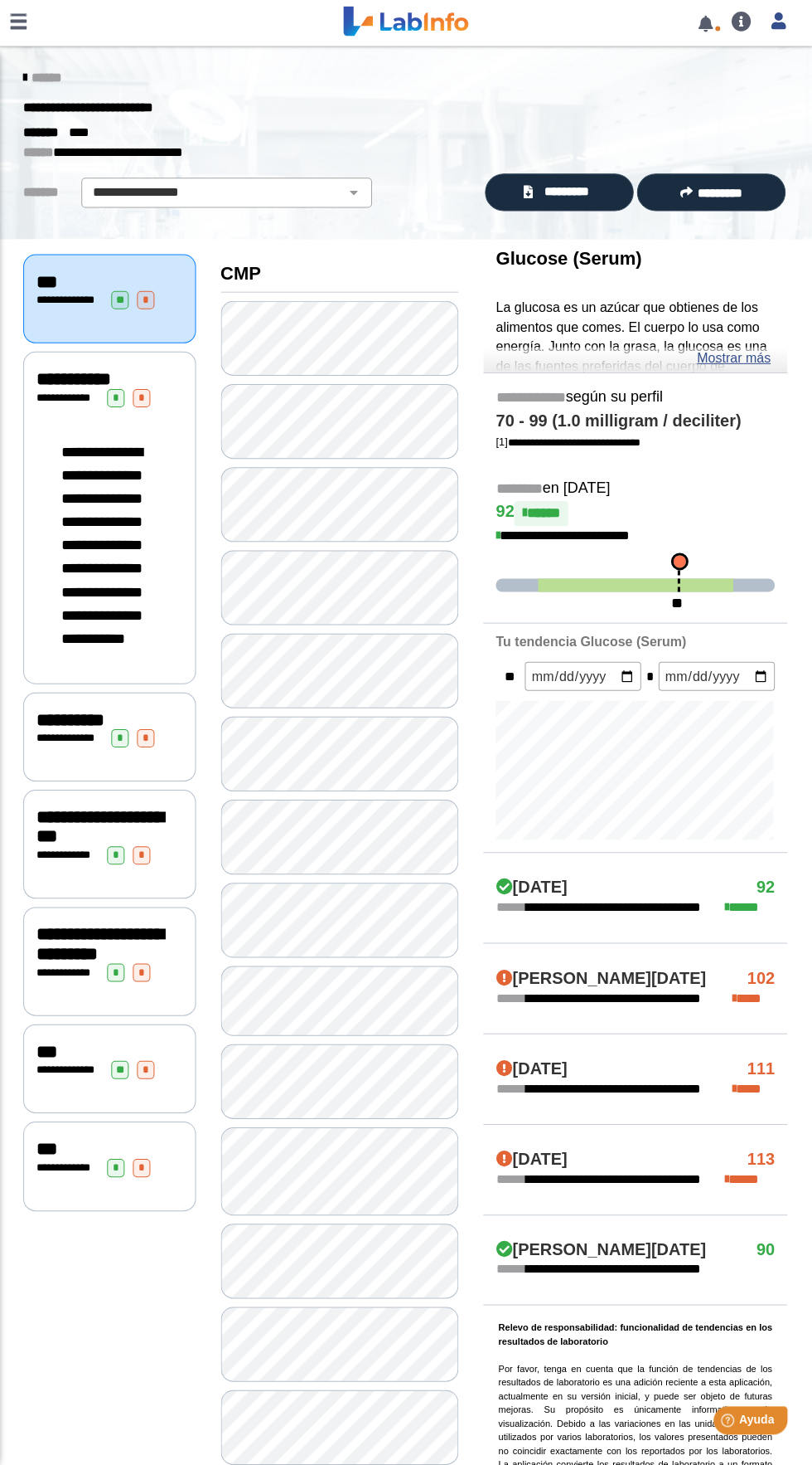
click at [20, 23] on link at bounding box center [20, 24] width 39 height 49
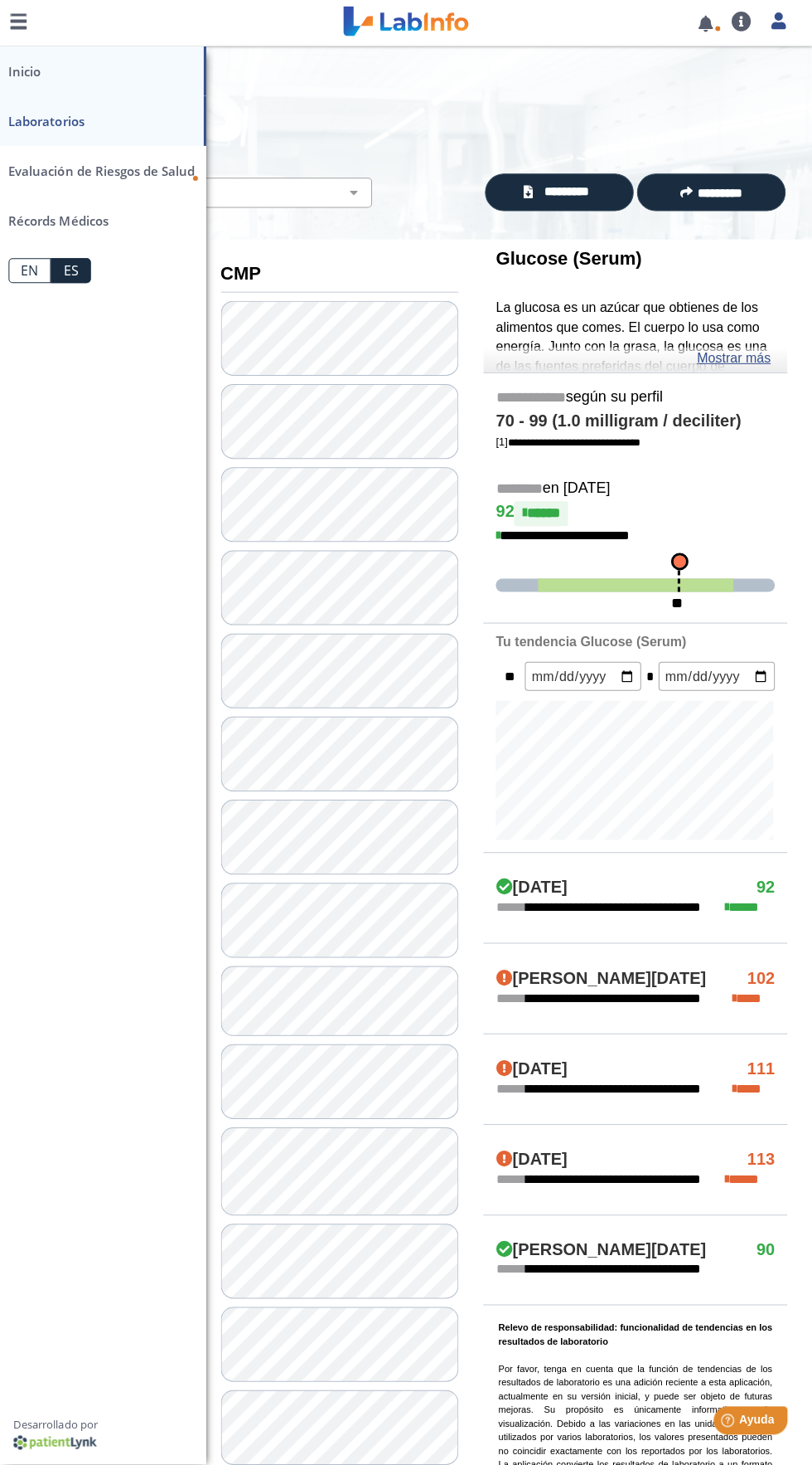
click at [57, 81] on link "Inicio" at bounding box center [103, 74] width 207 height 49
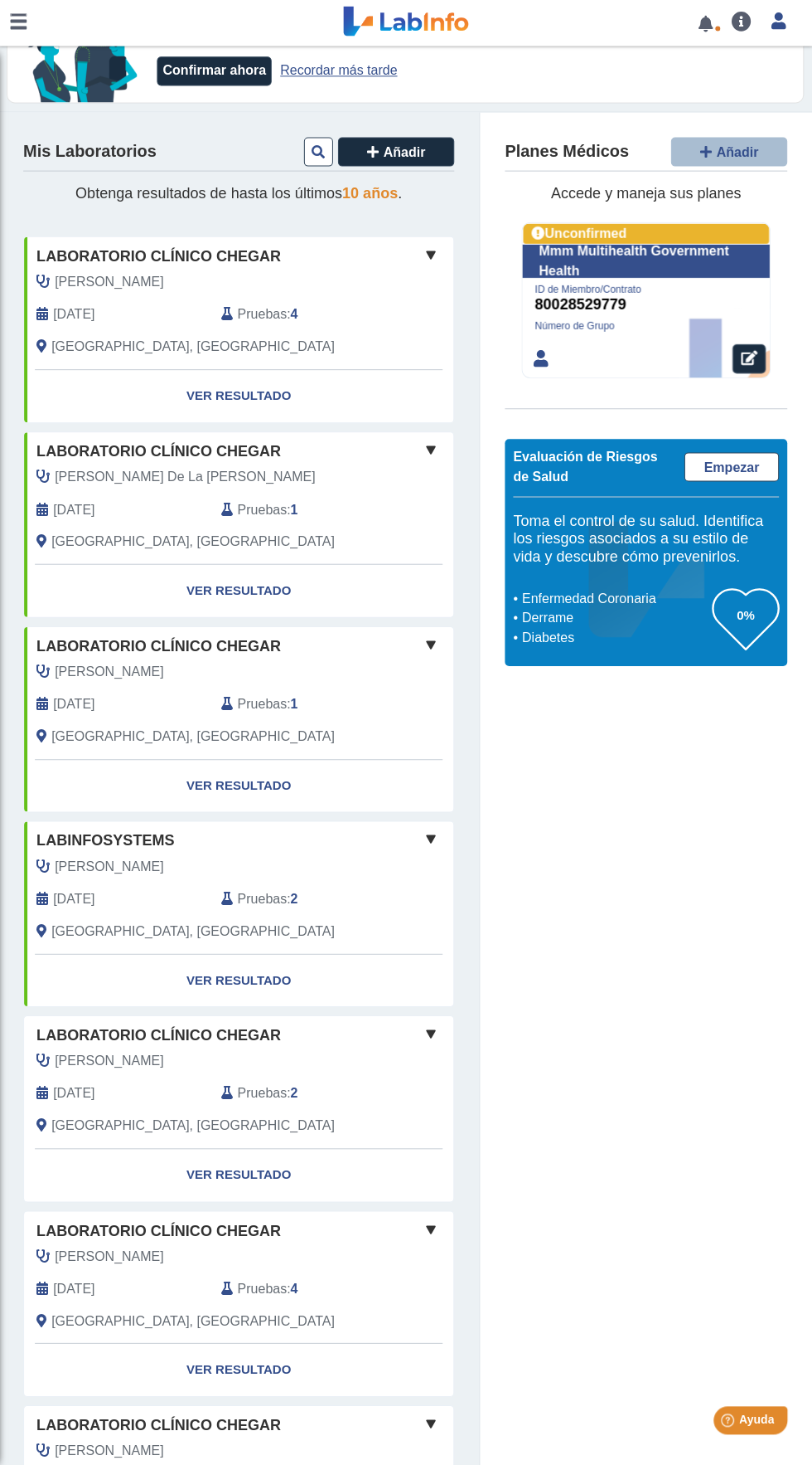
scroll to position [102, 0]
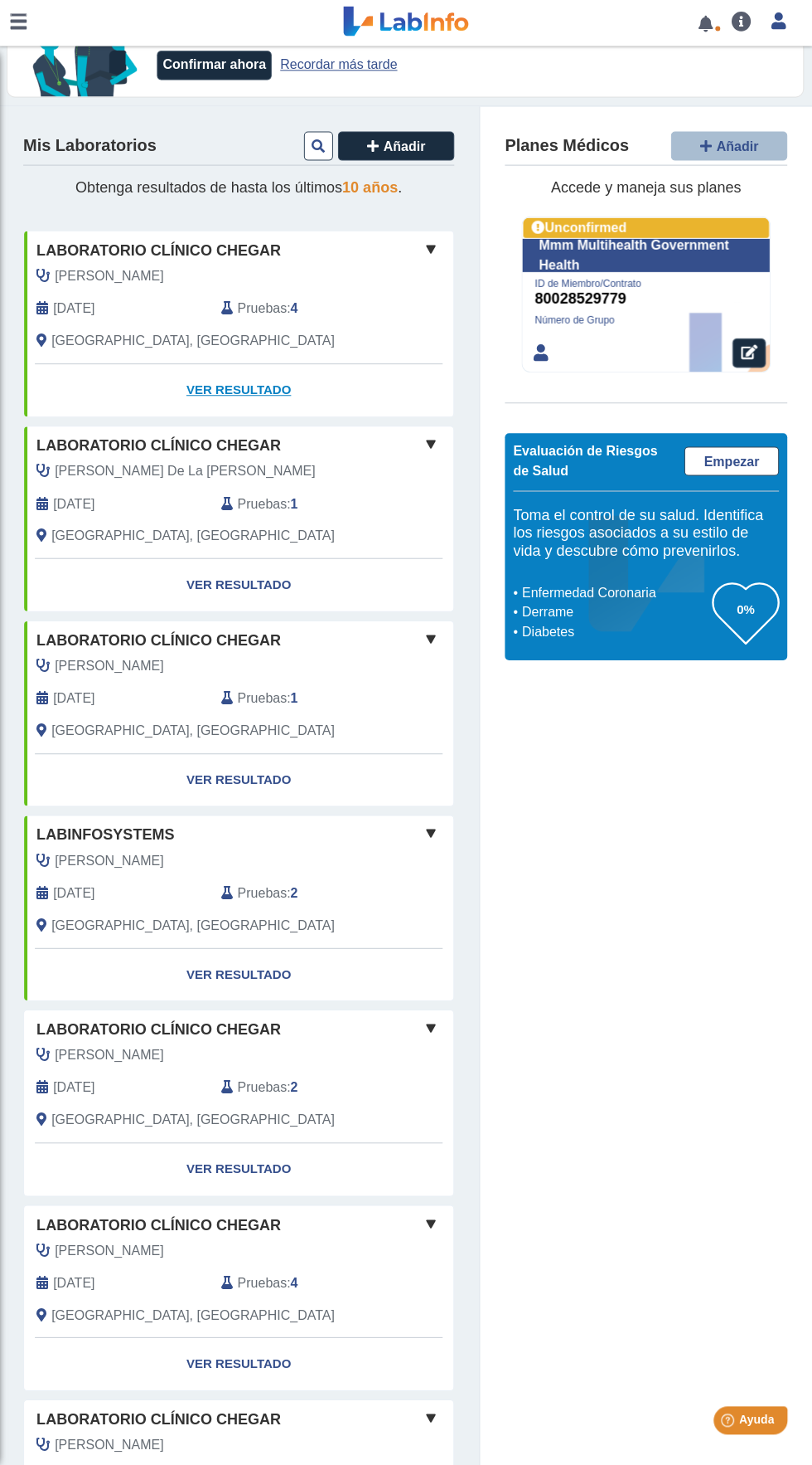
click at [310, 392] on link "Ver Resultado" at bounding box center [240, 393] width 429 height 52
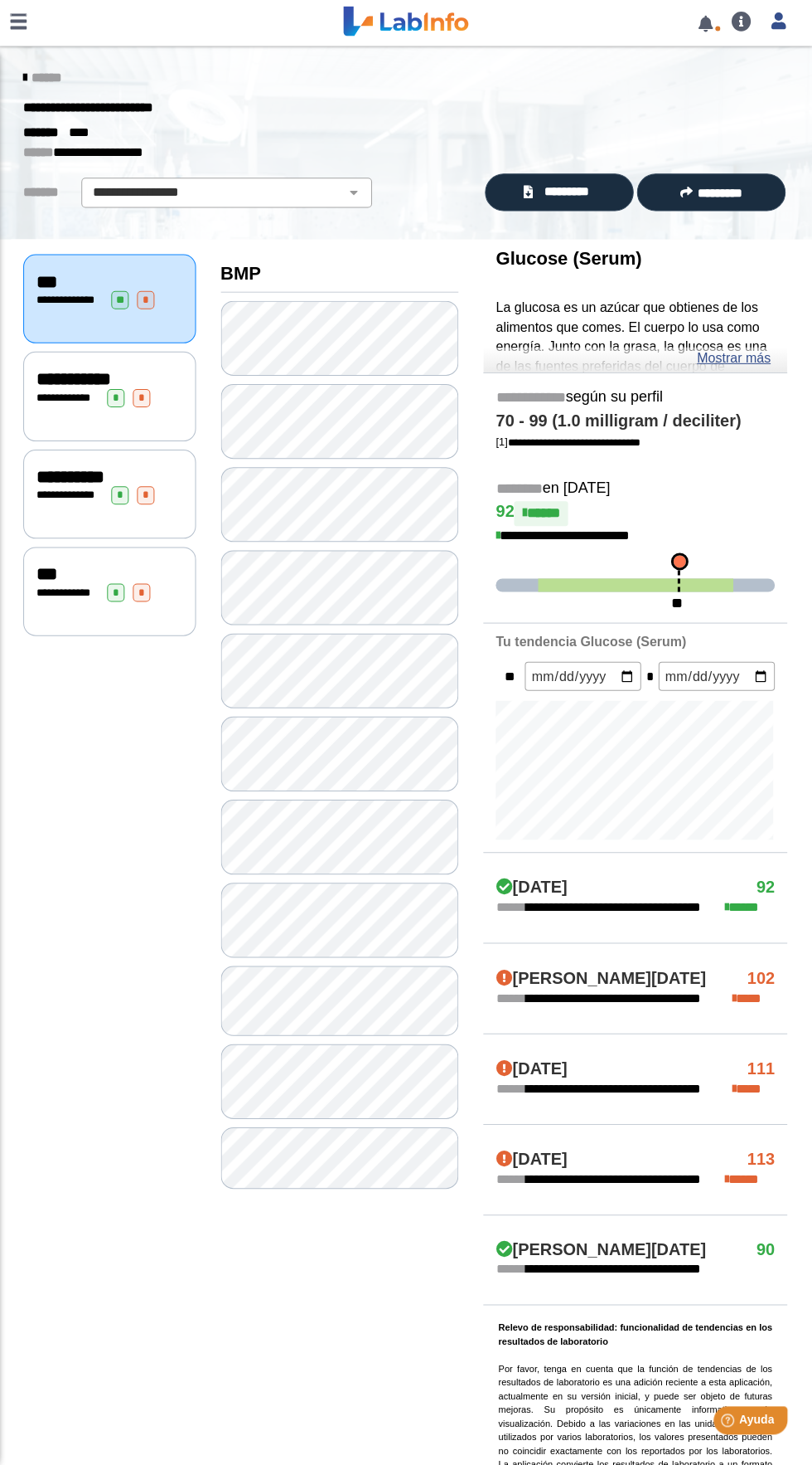
click at [42, 397] on span "**********" at bounding box center [68, 400] width 62 height 11
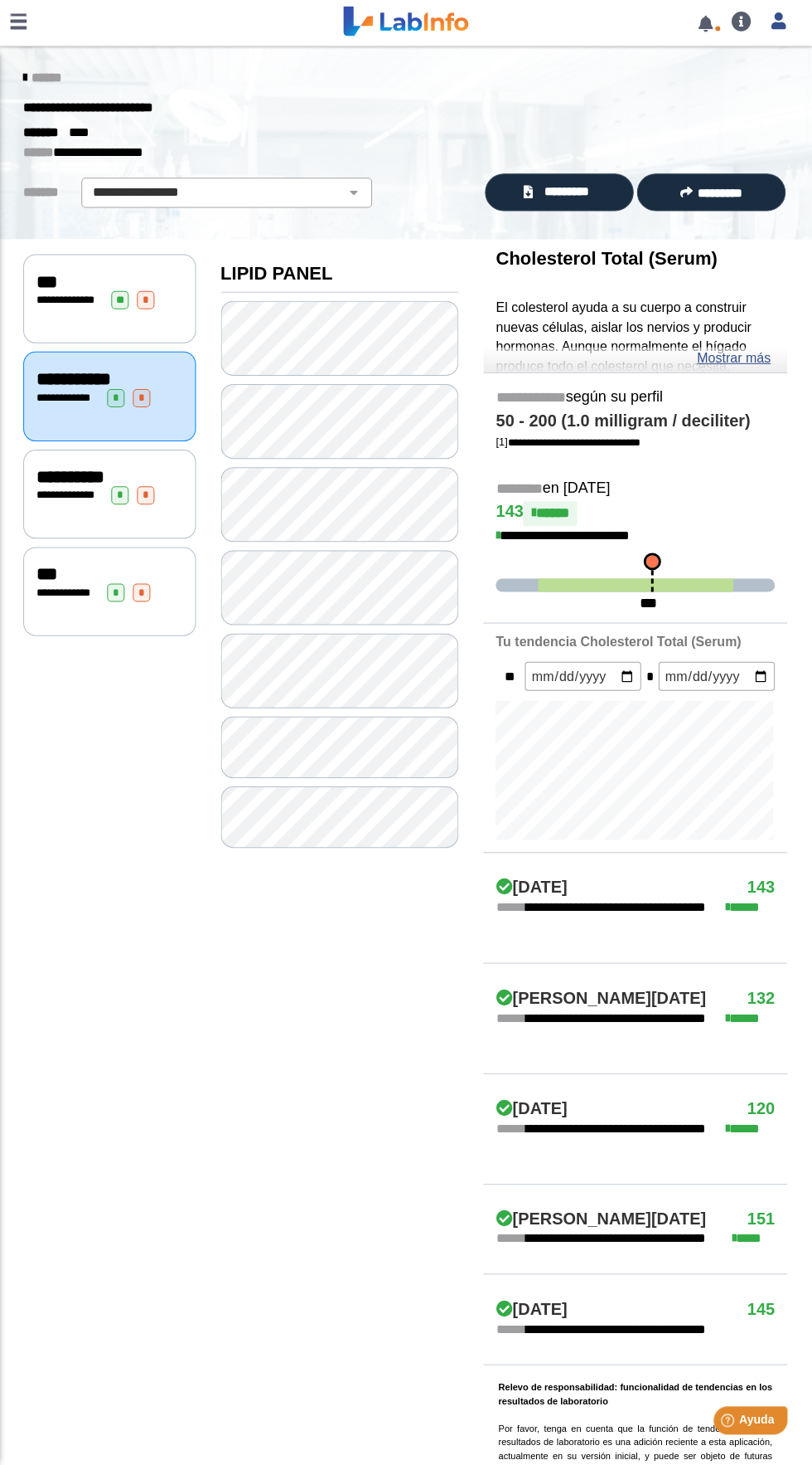
click at [38, 461] on div "**********" at bounding box center [111, 496] width 172 height 89
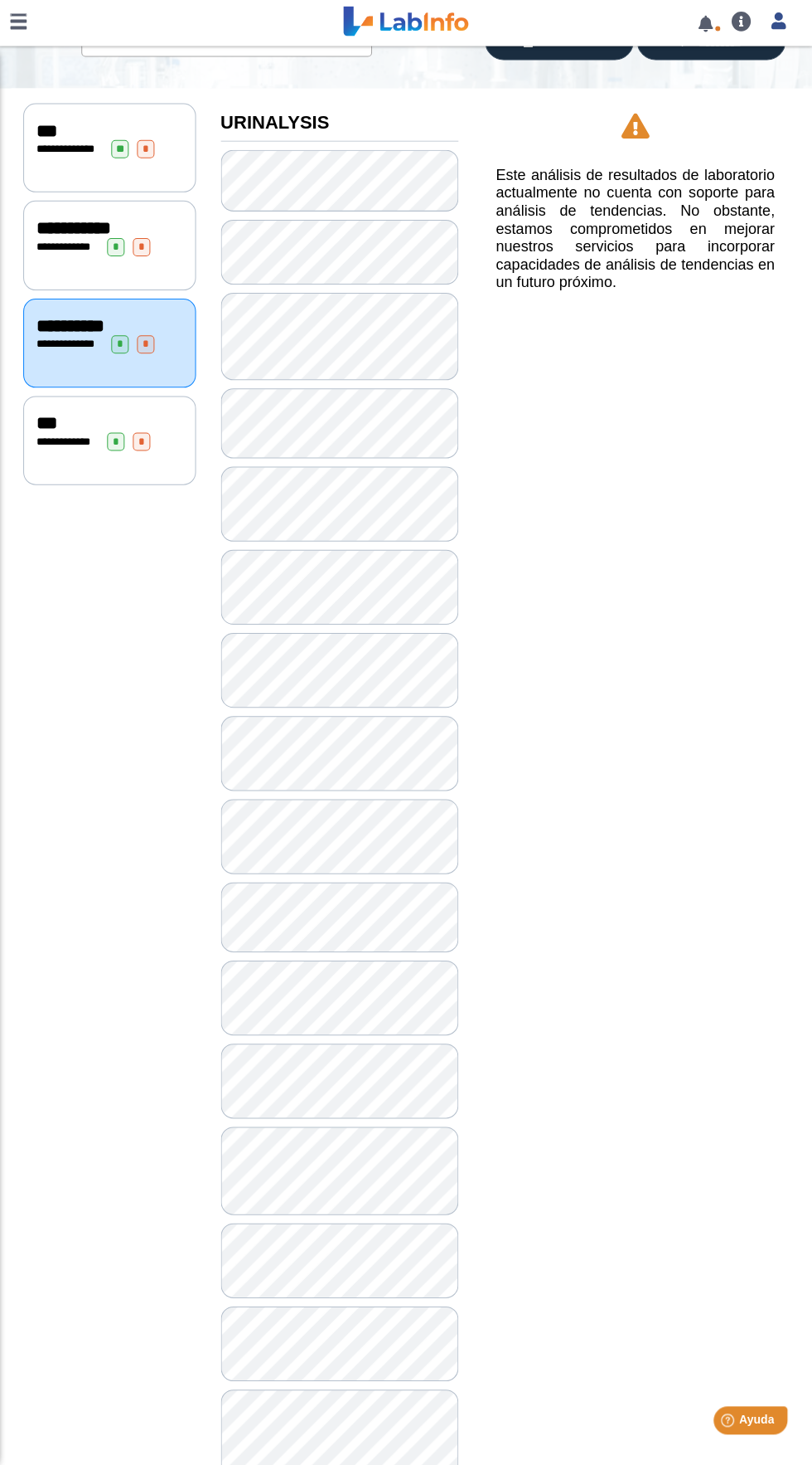
scroll to position [119, 0]
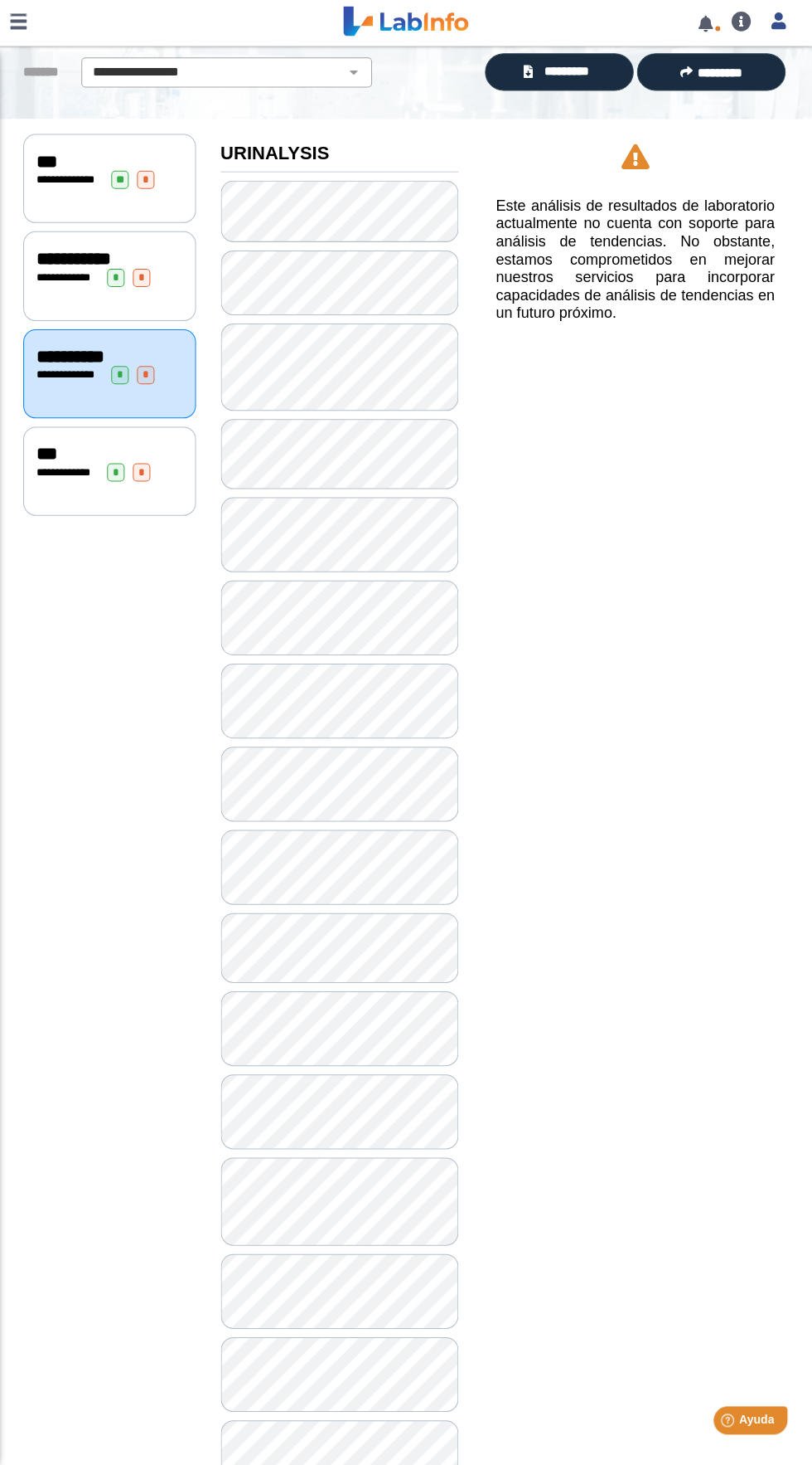
click at [60, 478] on div "**********" at bounding box center [111, 474] width 172 height 89
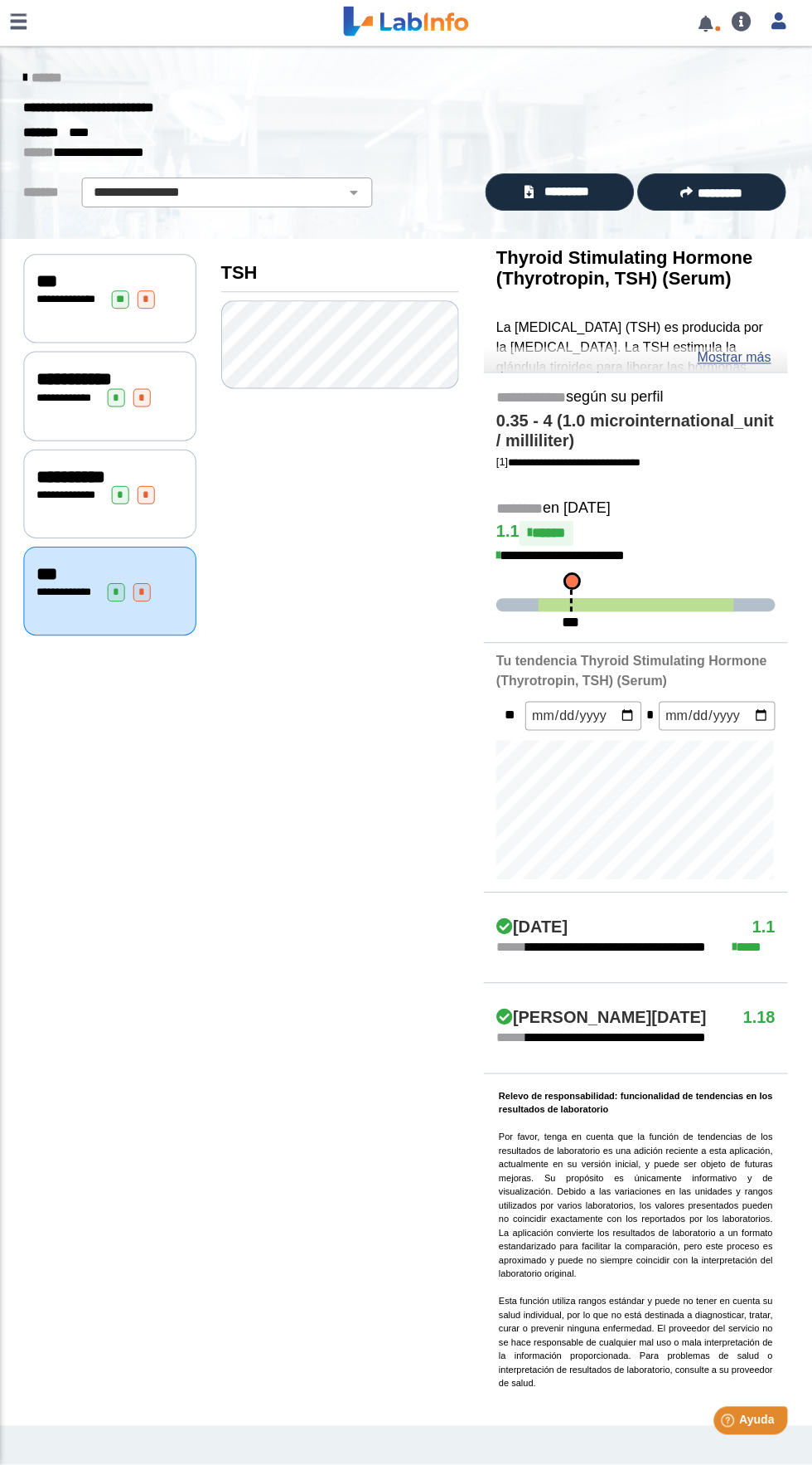
click at [20, 25] on link at bounding box center [20, 24] width 39 height 49
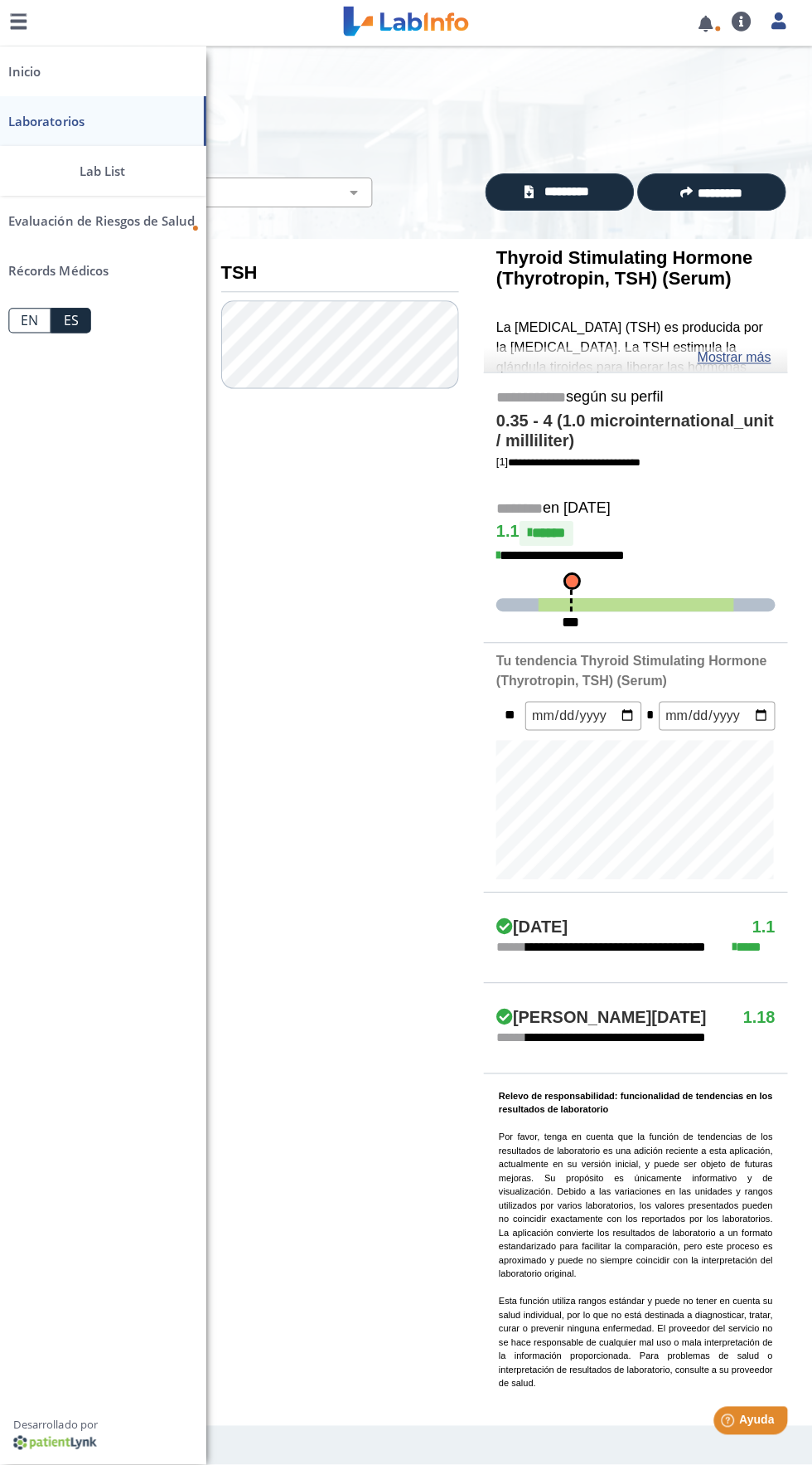
click at [98, 121] on link "Laboratorios" at bounding box center [103, 124] width 207 height 49
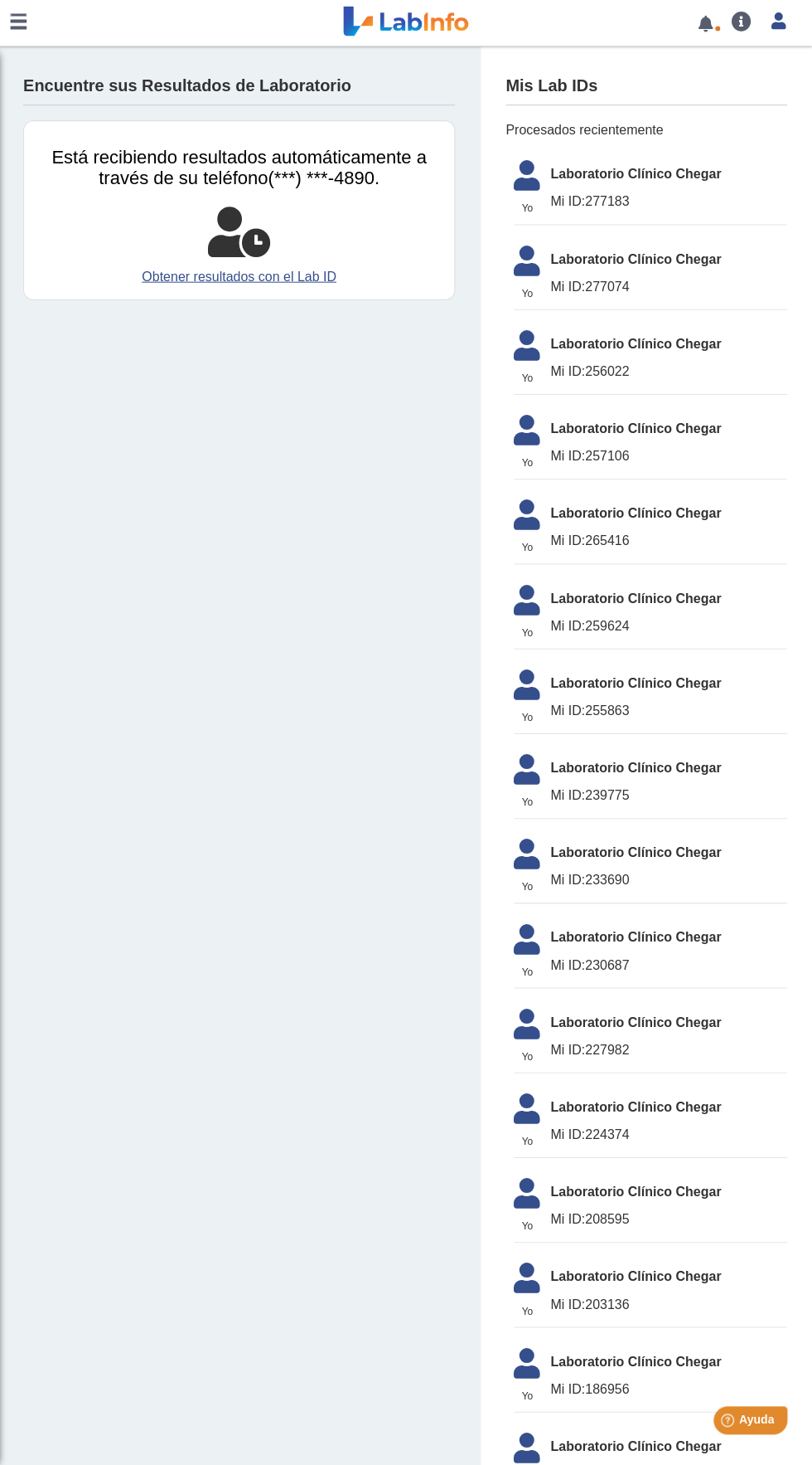
click at [39, 41] on link at bounding box center [20, 24] width 39 height 49
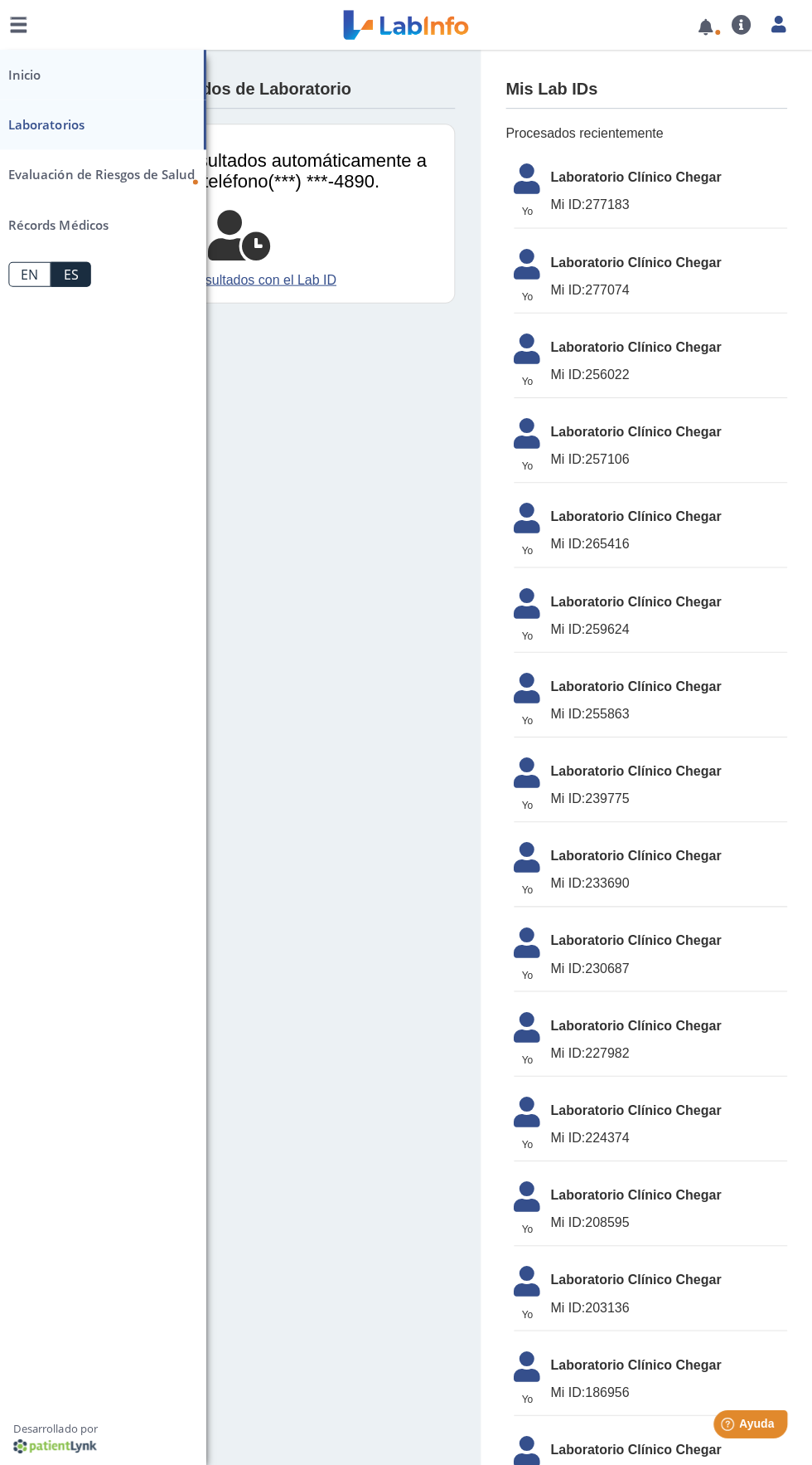
click at [119, 78] on link "Inicio" at bounding box center [103, 74] width 207 height 49
